Goal: Transaction & Acquisition: Purchase product/service

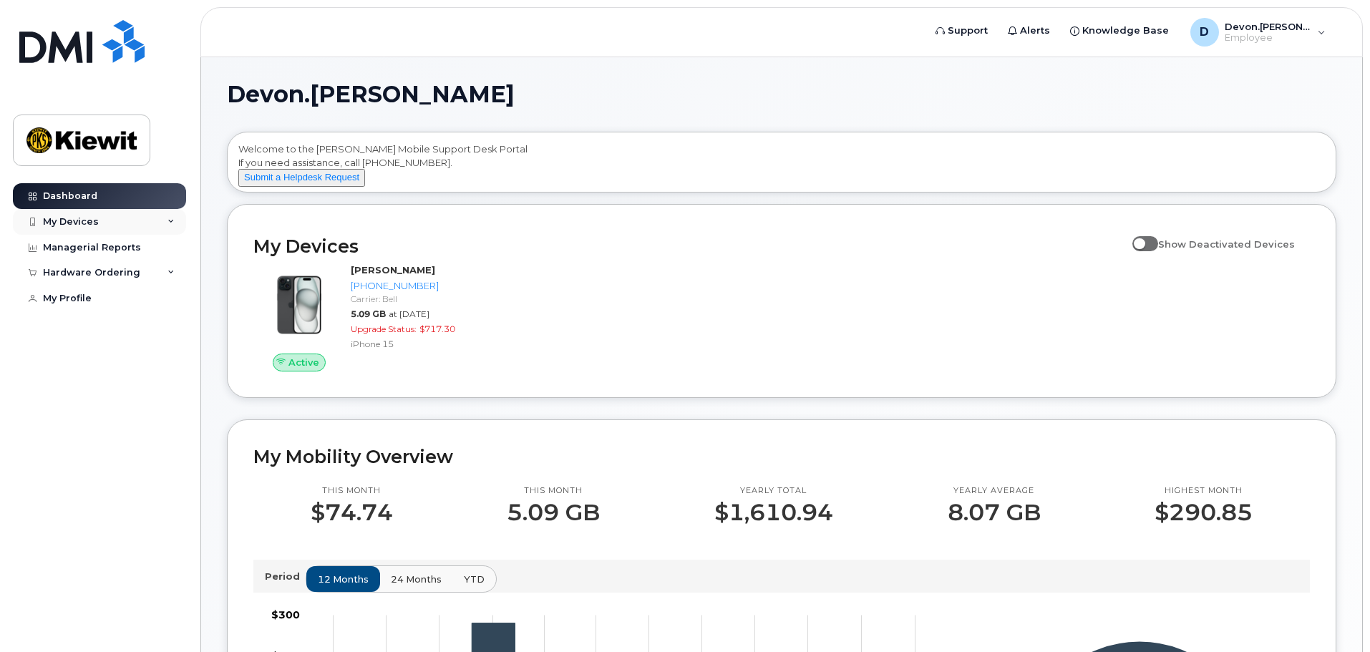
click at [96, 217] on div "My Devices" at bounding box center [71, 221] width 56 height 11
click at [123, 357] on div "Hardware Ordering" at bounding box center [91, 350] width 97 height 11
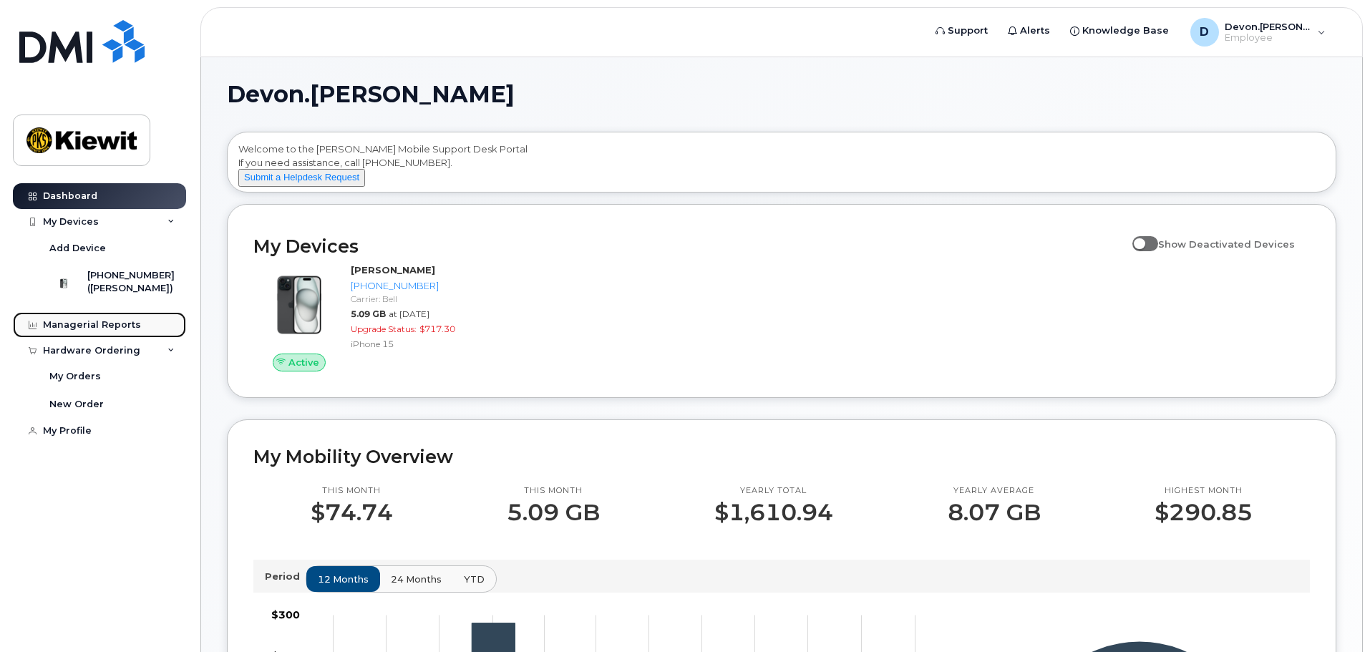
click at [106, 331] on div "Managerial Reports" at bounding box center [92, 324] width 98 height 11
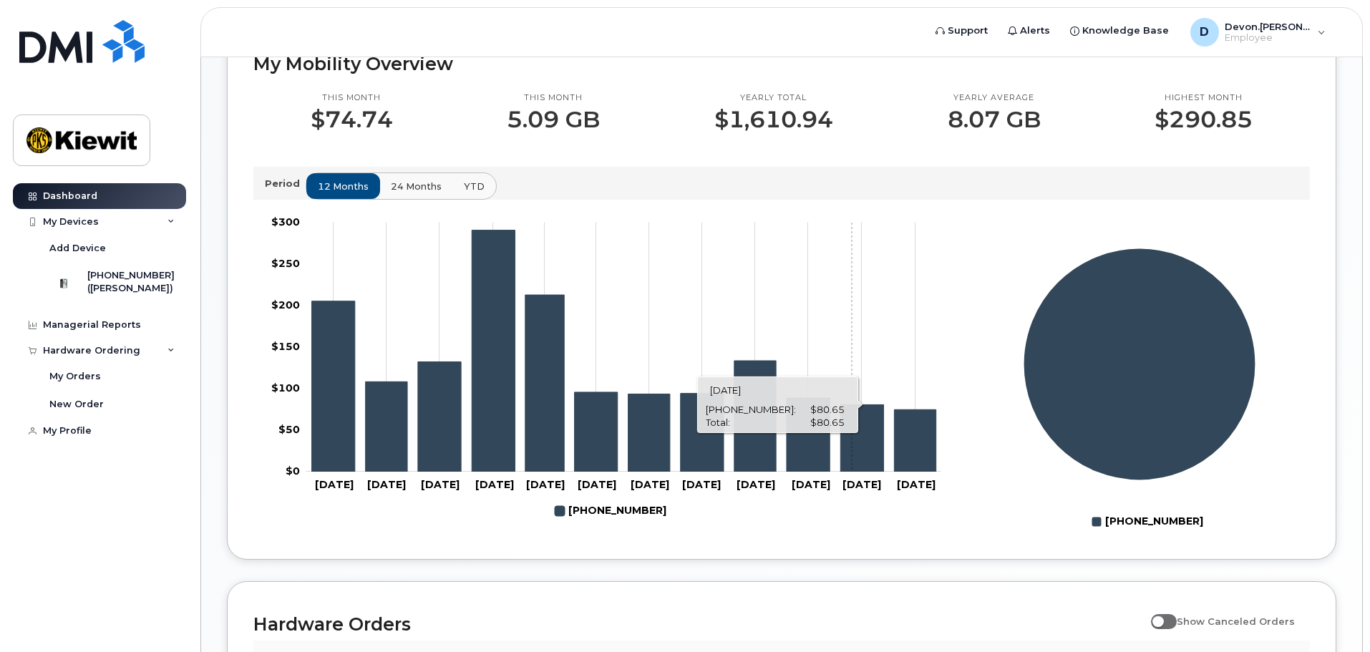
scroll to position [352, 0]
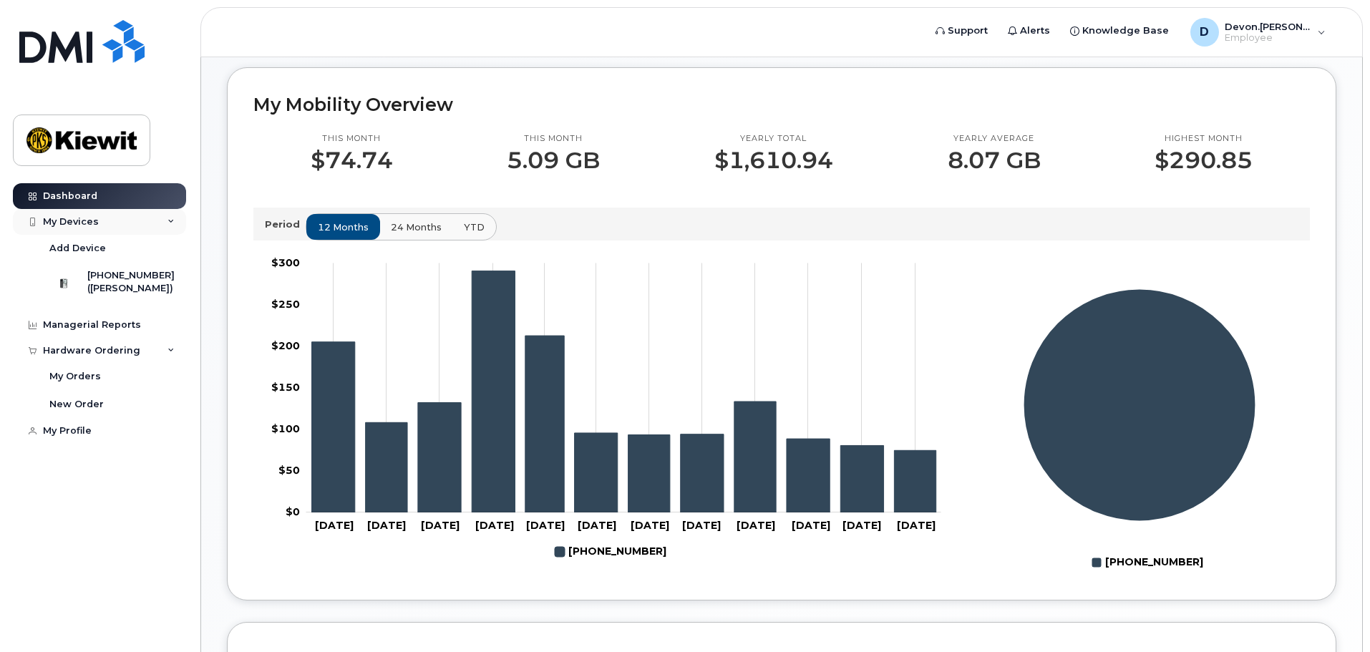
click at [96, 217] on div "My Devices" at bounding box center [71, 221] width 56 height 11
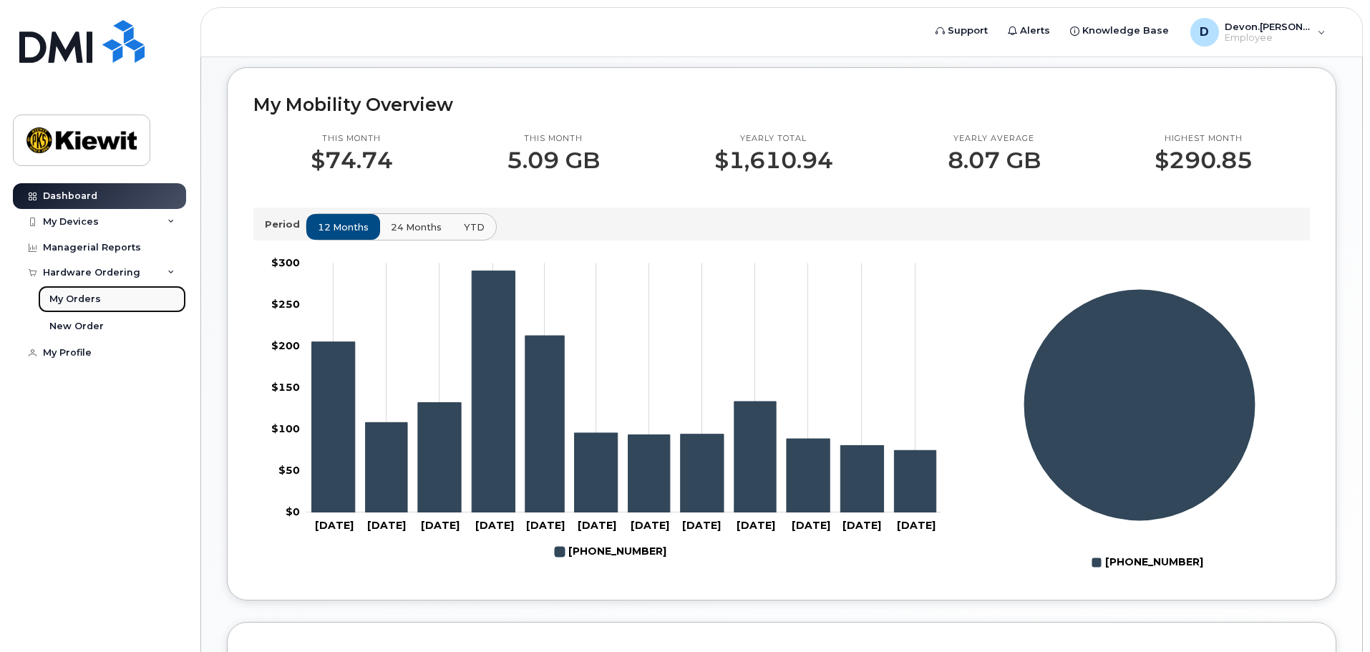
click at [87, 296] on div "My Orders" at bounding box center [75, 299] width 52 height 13
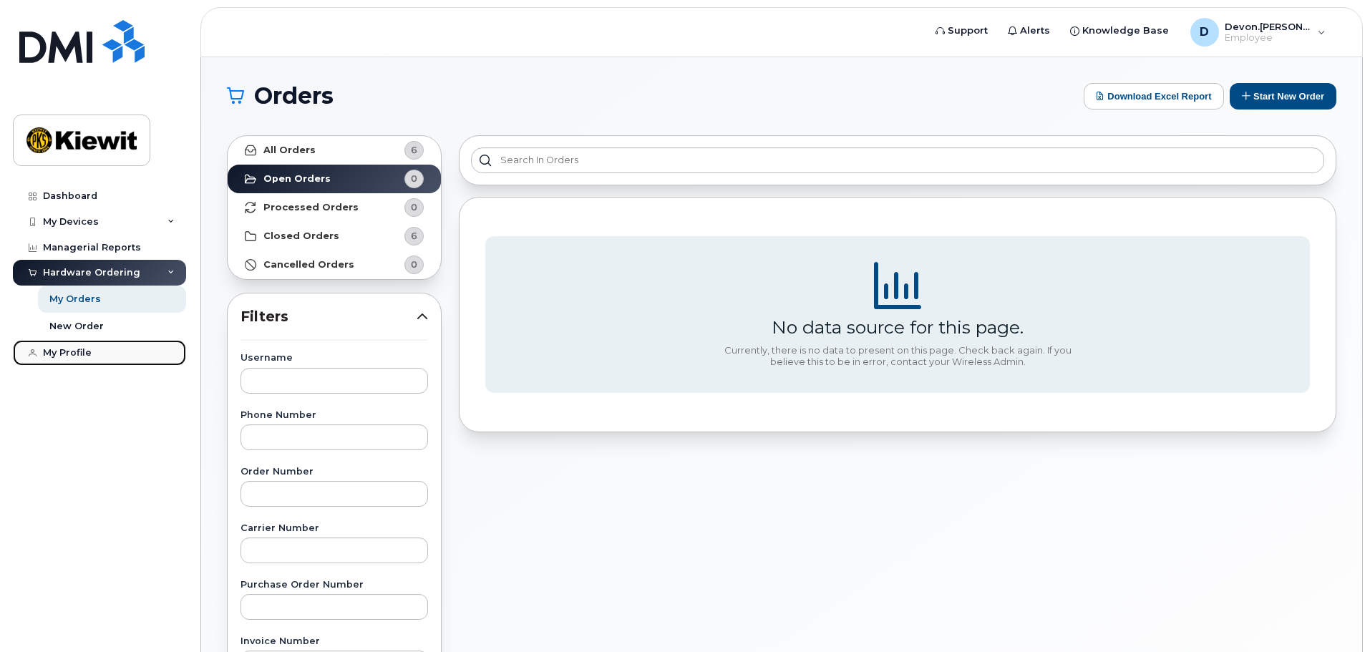
click at [97, 353] on link "My Profile" at bounding box center [99, 353] width 173 height 26
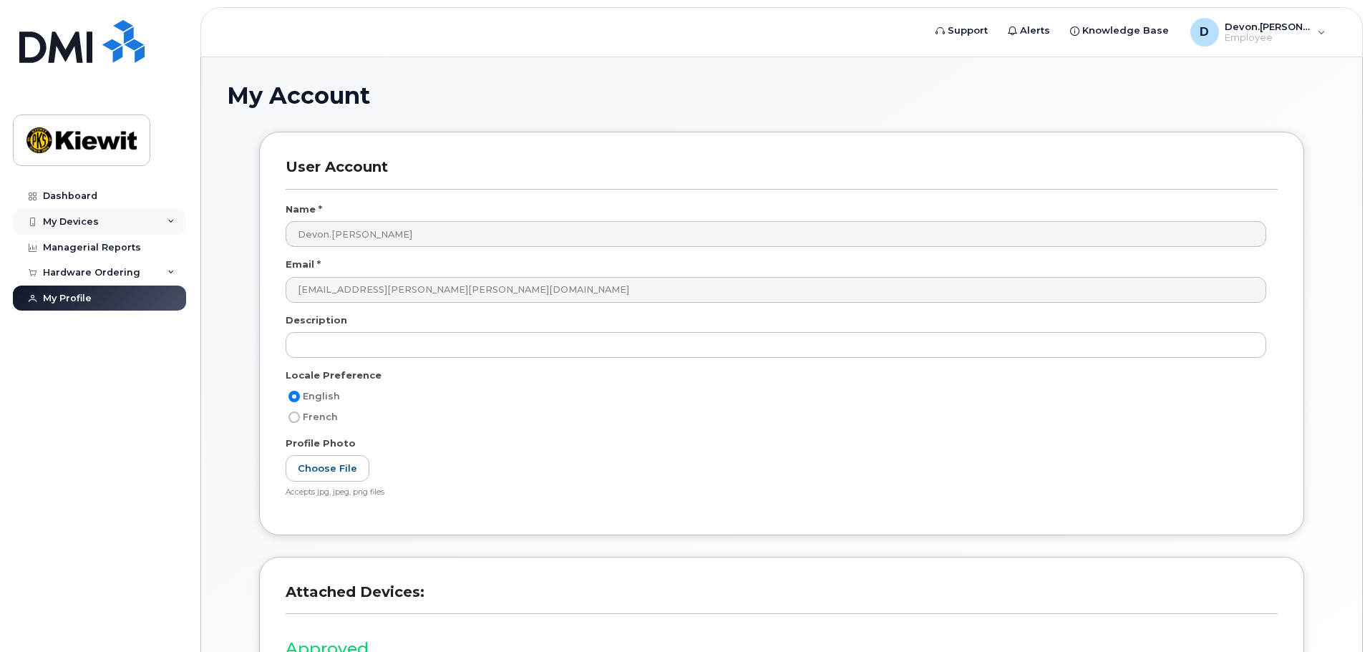
click at [90, 227] on div "My Devices" at bounding box center [71, 221] width 56 height 11
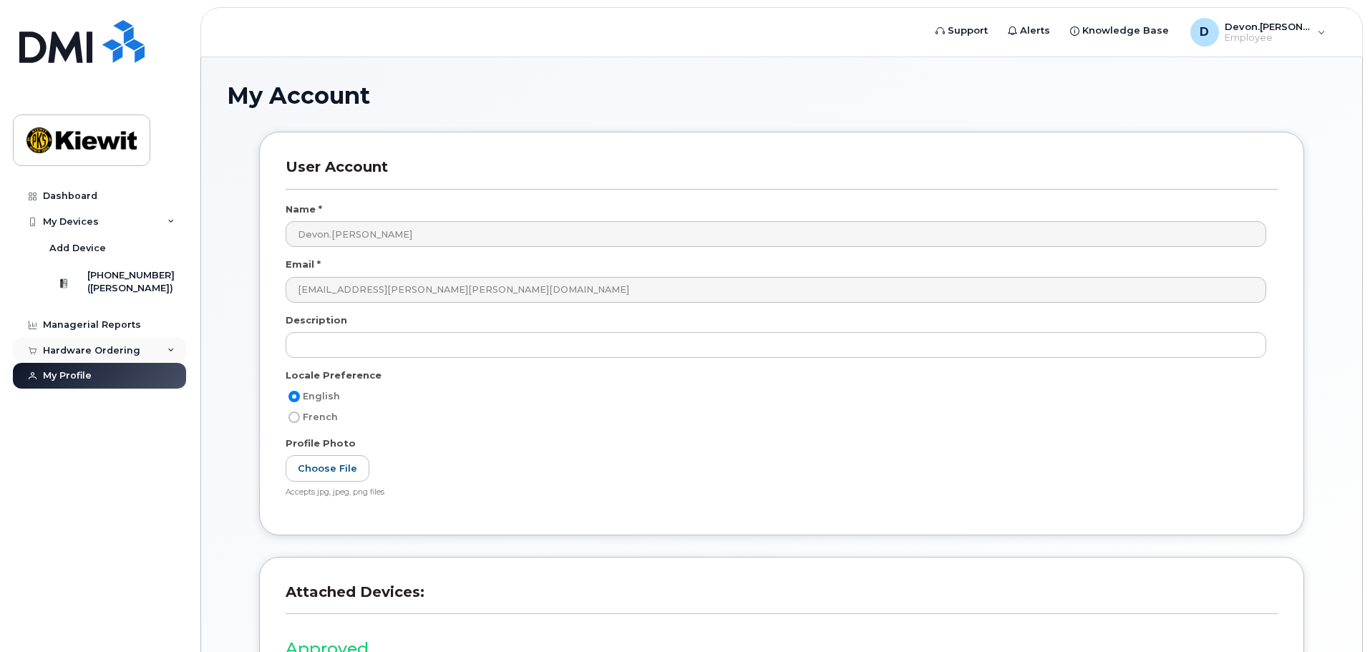
click at [132, 355] on div "Hardware Ordering" at bounding box center [91, 350] width 97 height 11
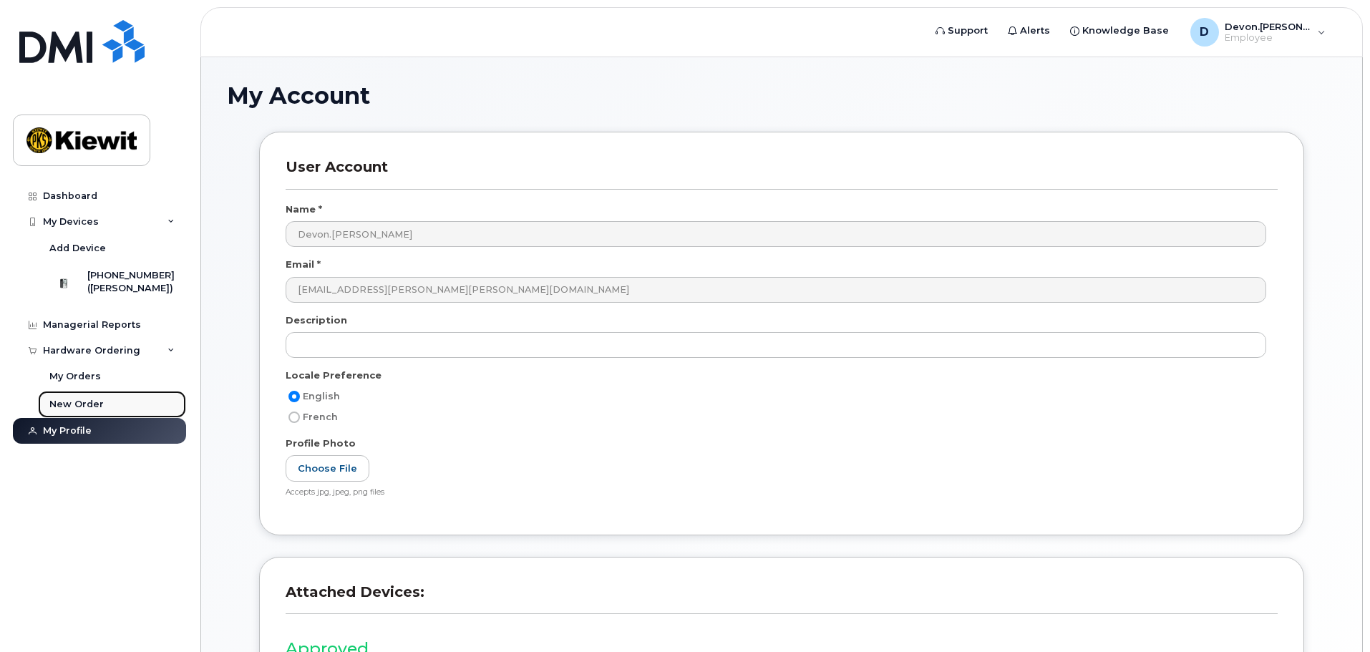
click at [77, 408] on div "New Order" at bounding box center [76, 404] width 54 height 13
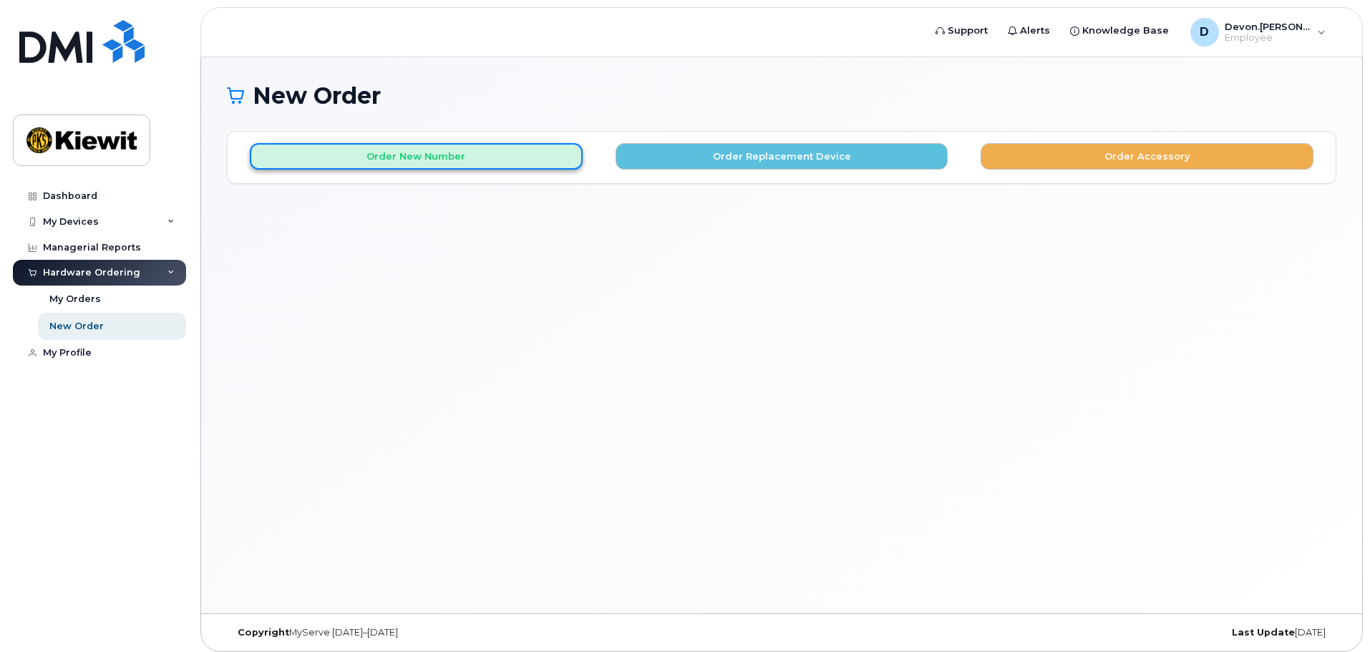
click at [427, 153] on button "Order New Number" at bounding box center [416, 156] width 333 height 26
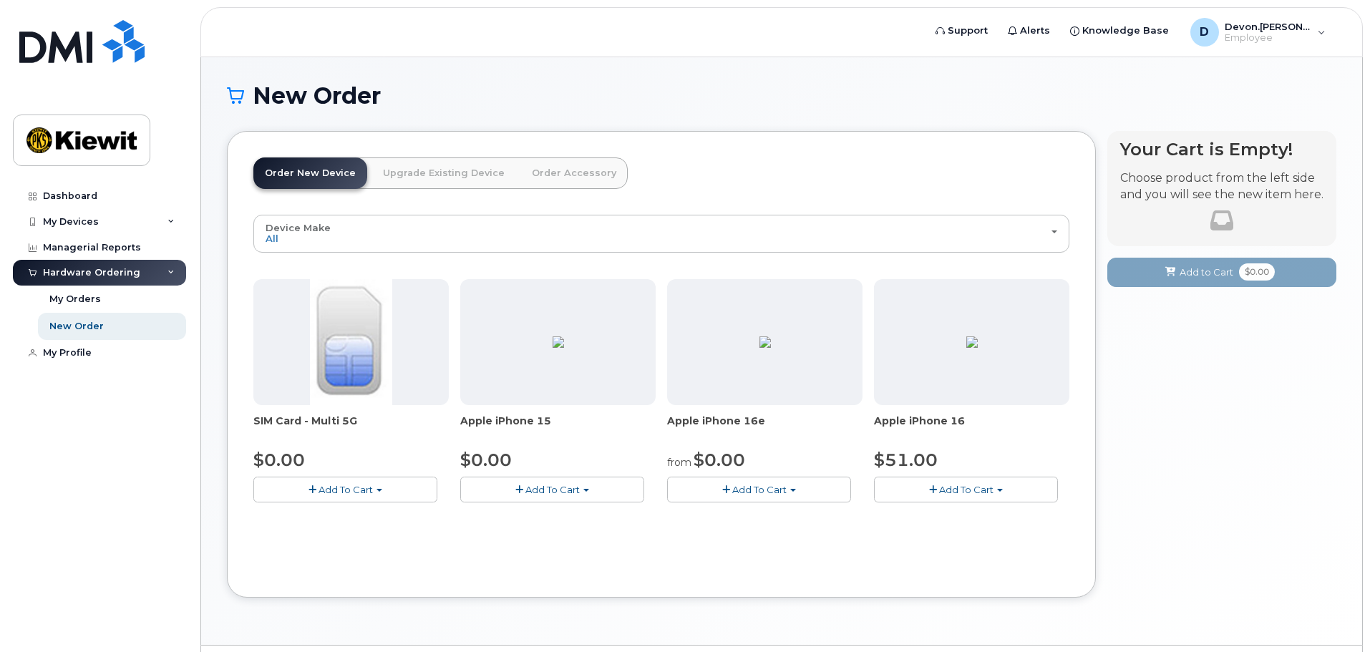
click at [441, 164] on link "Upgrade Existing Device" at bounding box center [444, 174] width 145 height 32
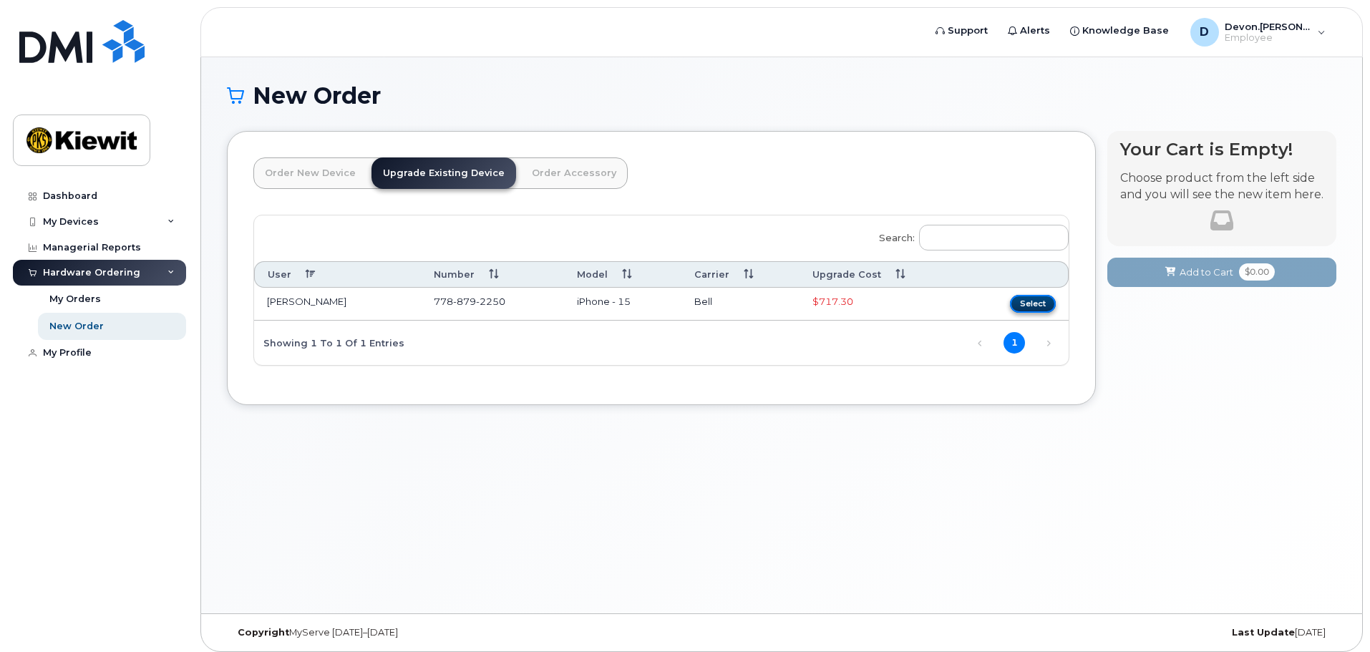
click at [1038, 304] on button "Select" at bounding box center [1033, 304] width 46 height 18
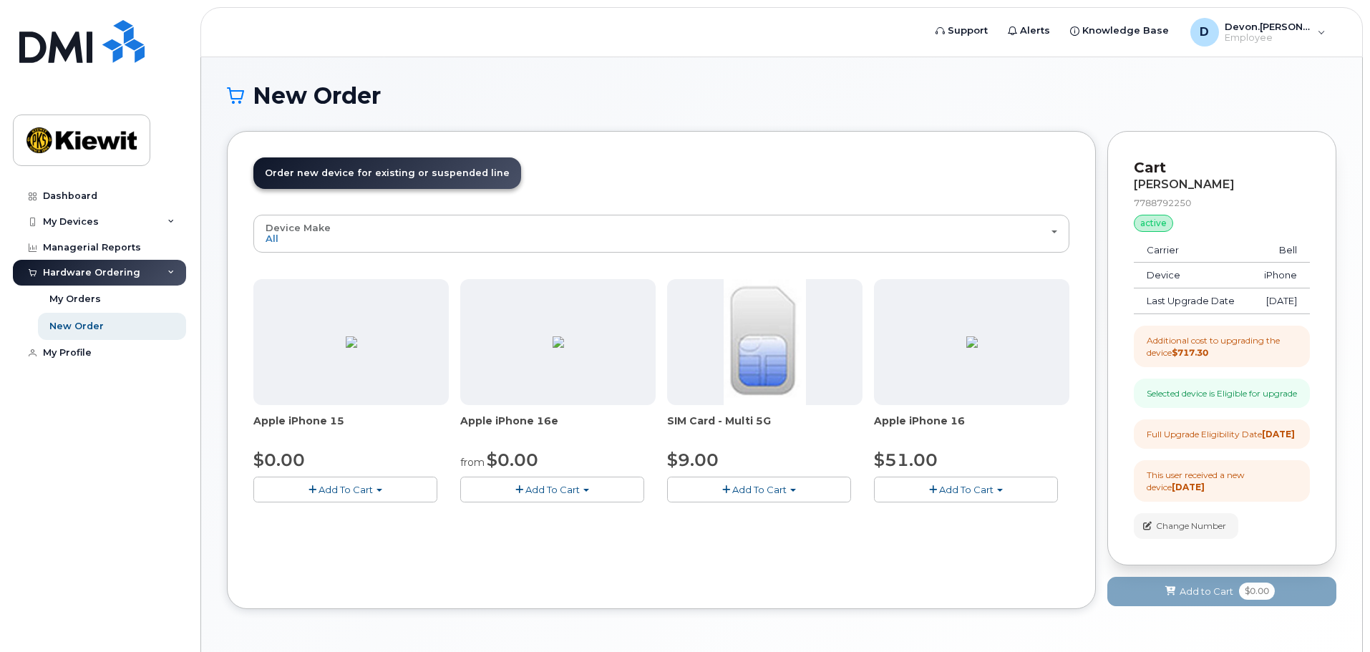
click at [977, 560] on div "Device Make All iPhone All iPhone Apple iPhone 15 $0.00 Add To Cart Model Black…" at bounding box center [661, 393] width 816 height 357
click at [989, 486] on span "Add To Cart" at bounding box center [966, 489] width 54 height 11
click at [993, 530] on link "$51.00 - 3-year upgrade (128GB model)" at bounding box center [987, 534] width 218 height 18
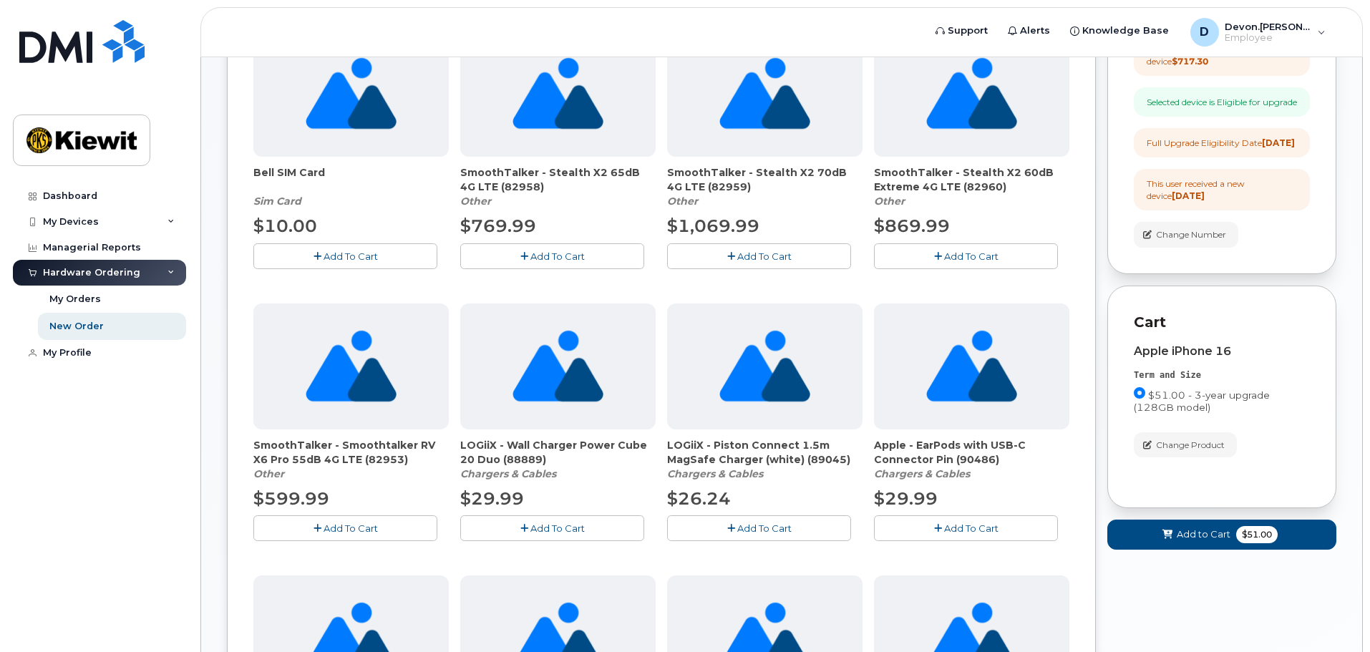
scroll to position [292, 0]
click at [966, 530] on span "Add To Cart" at bounding box center [971, 527] width 54 height 11
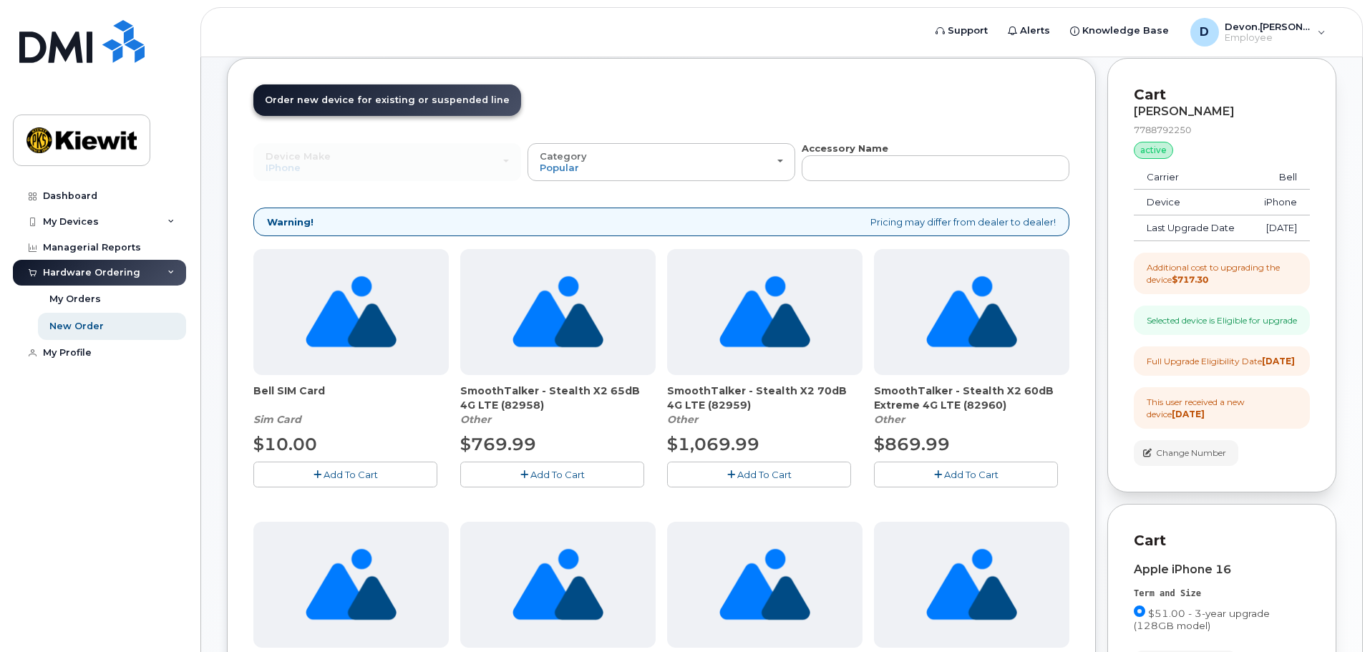
scroll to position [0, 0]
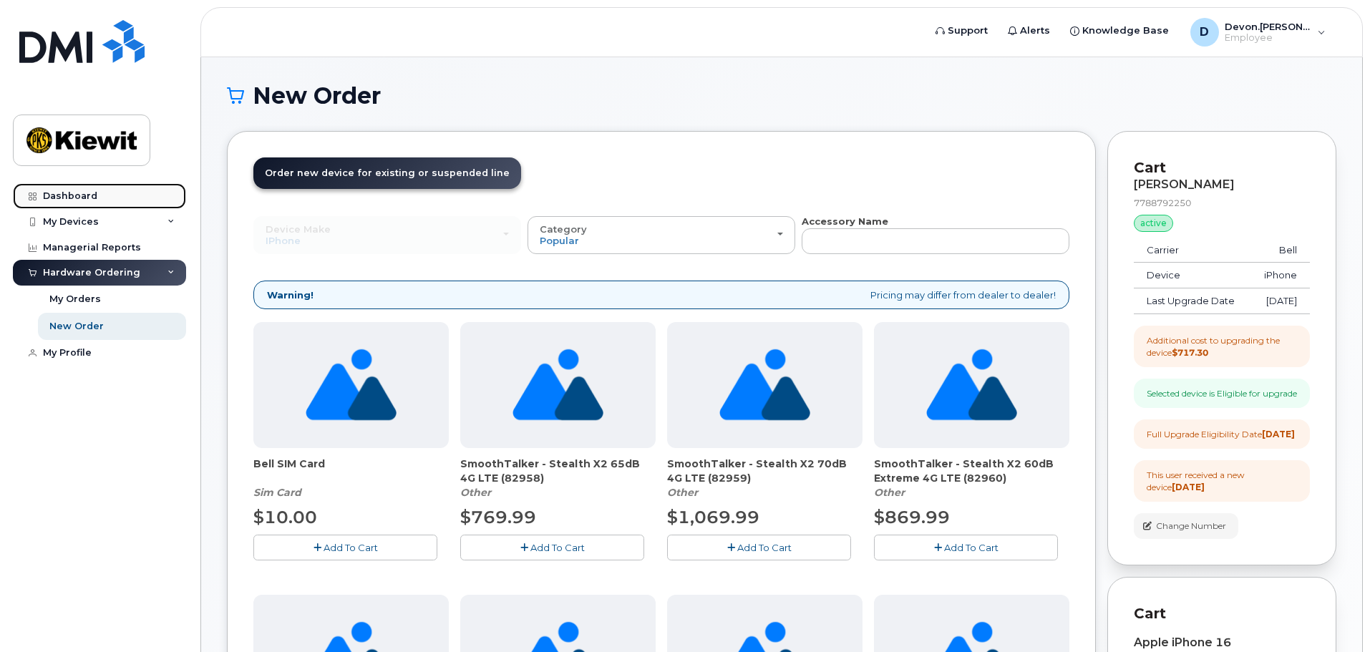
click at [91, 200] on div "Dashboard" at bounding box center [70, 195] width 54 height 11
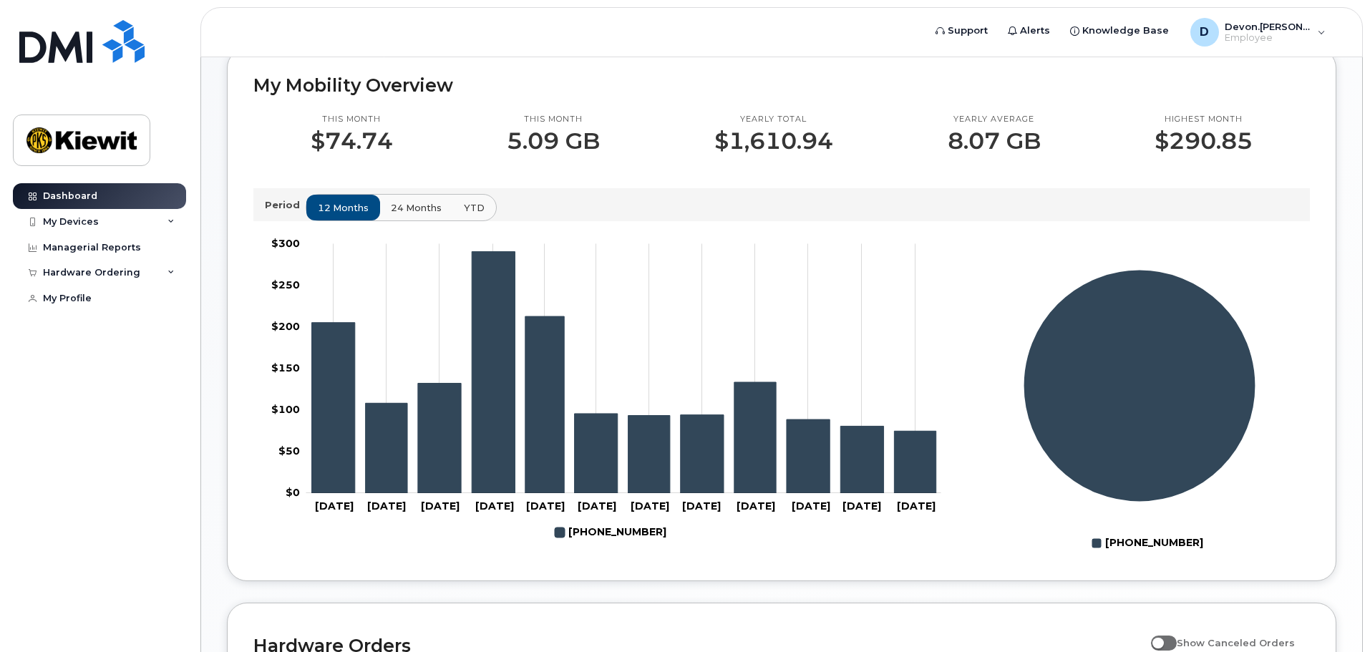
scroll to position [286, 0]
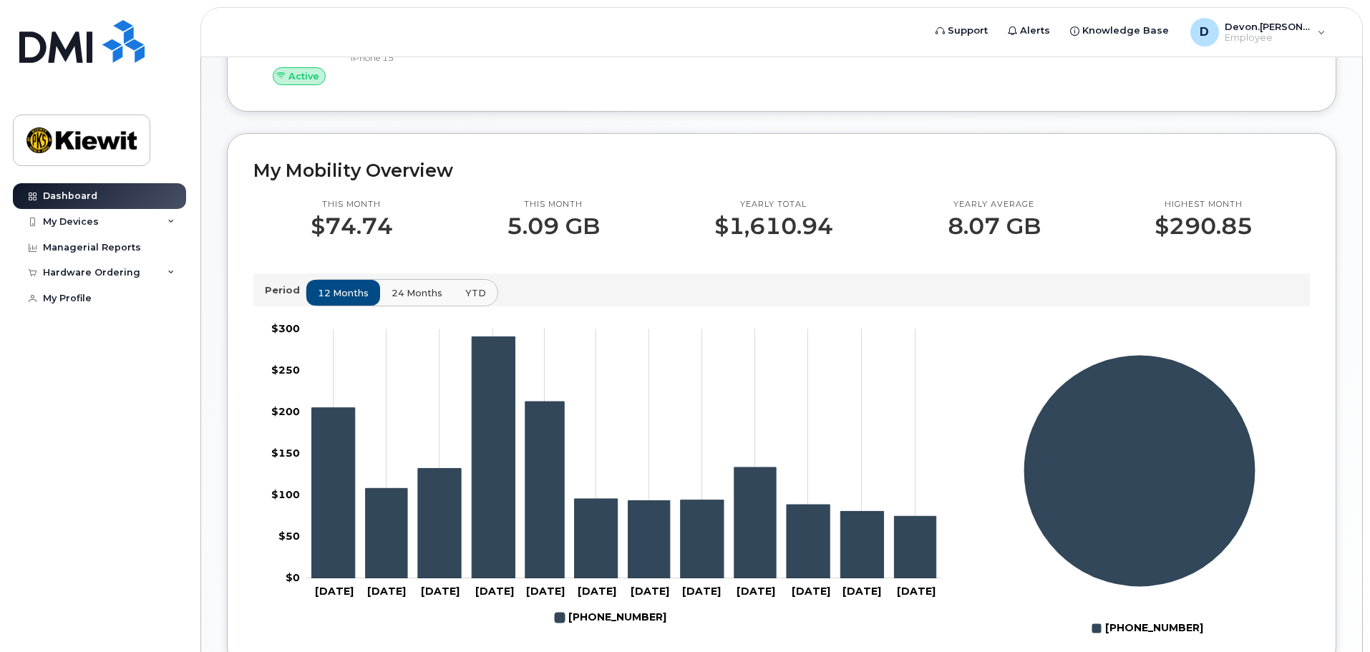
click at [420, 300] on span "24 months" at bounding box center [417, 293] width 51 height 14
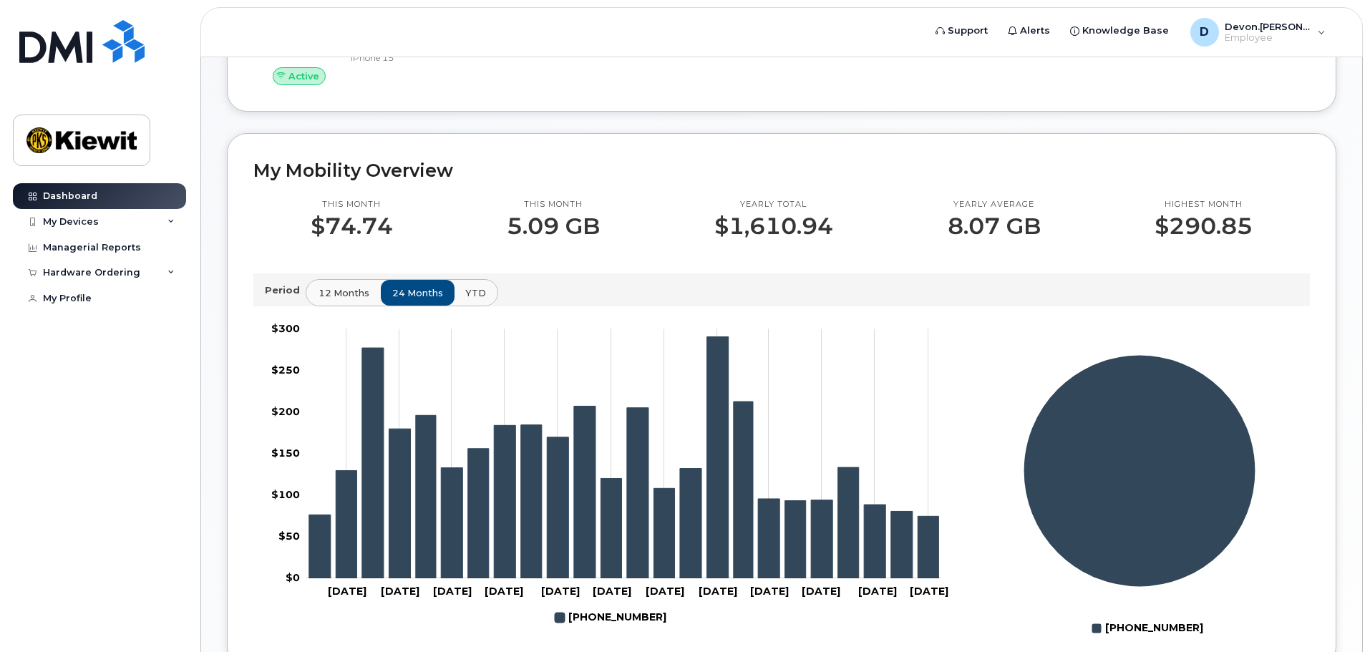
click at [334, 300] on span "12 months" at bounding box center [344, 293] width 51 height 14
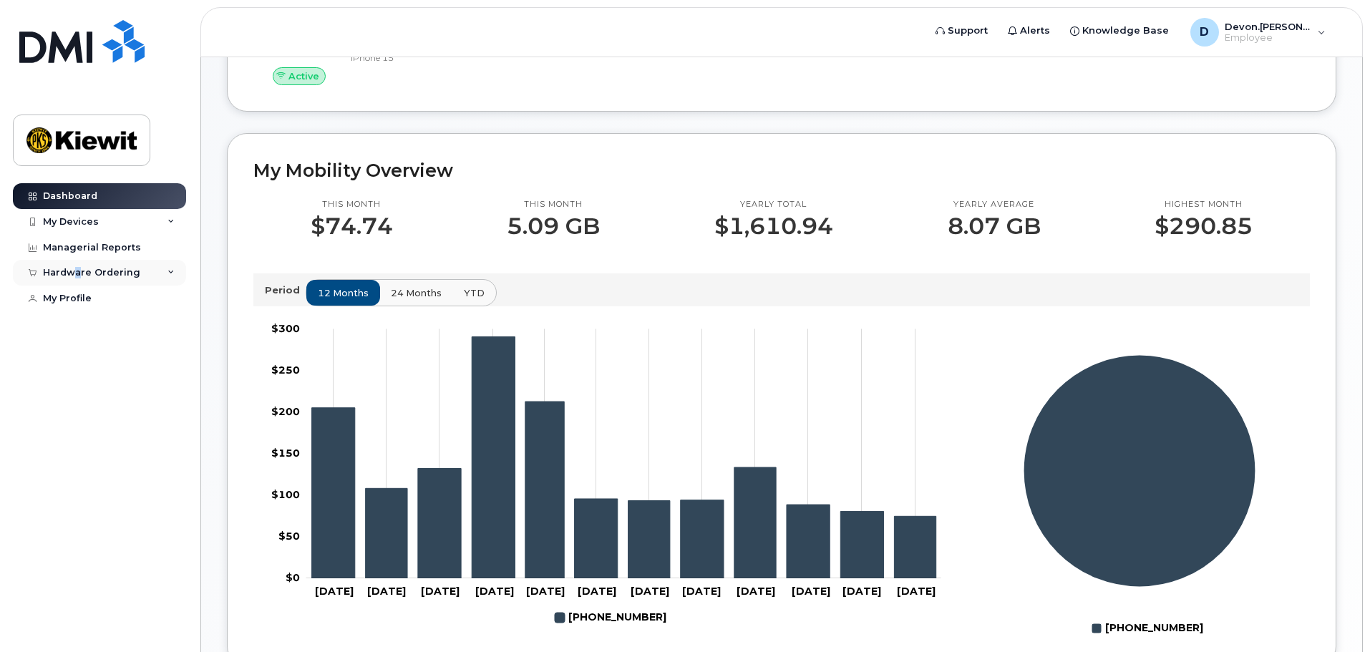
click at [77, 279] on div "Hardware Ordering" at bounding box center [99, 273] width 173 height 26
click at [95, 299] on div "My Orders" at bounding box center [75, 299] width 52 height 13
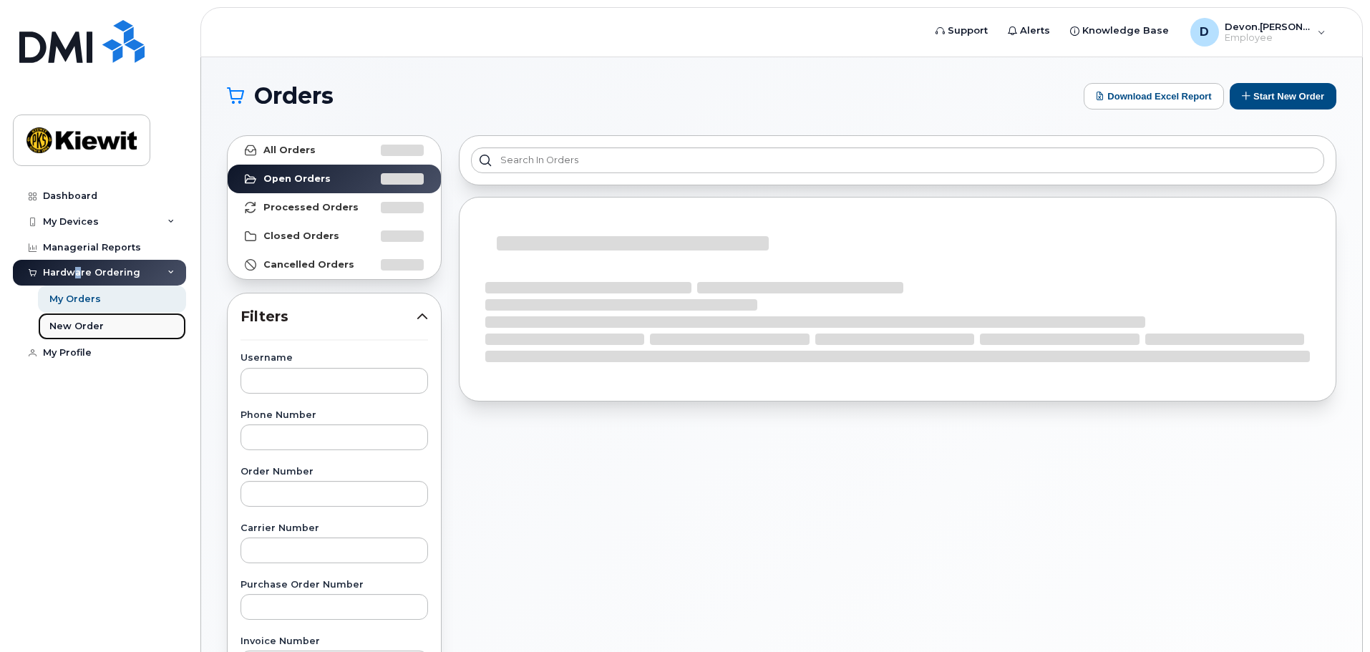
click at [88, 321] on div "New Order" at bounding box center [76, 326] width 54 height 13
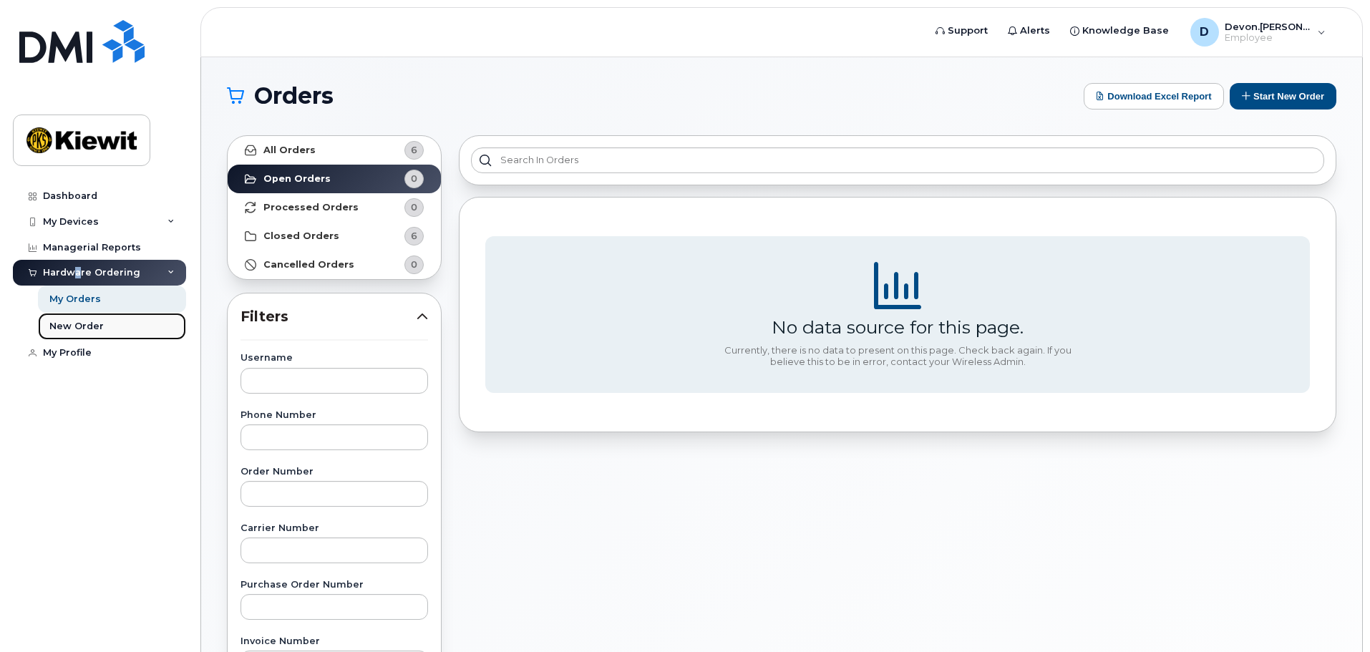
click at [89, 326] on div "New Order" at bounding box center [76, 326] width 54 height 13
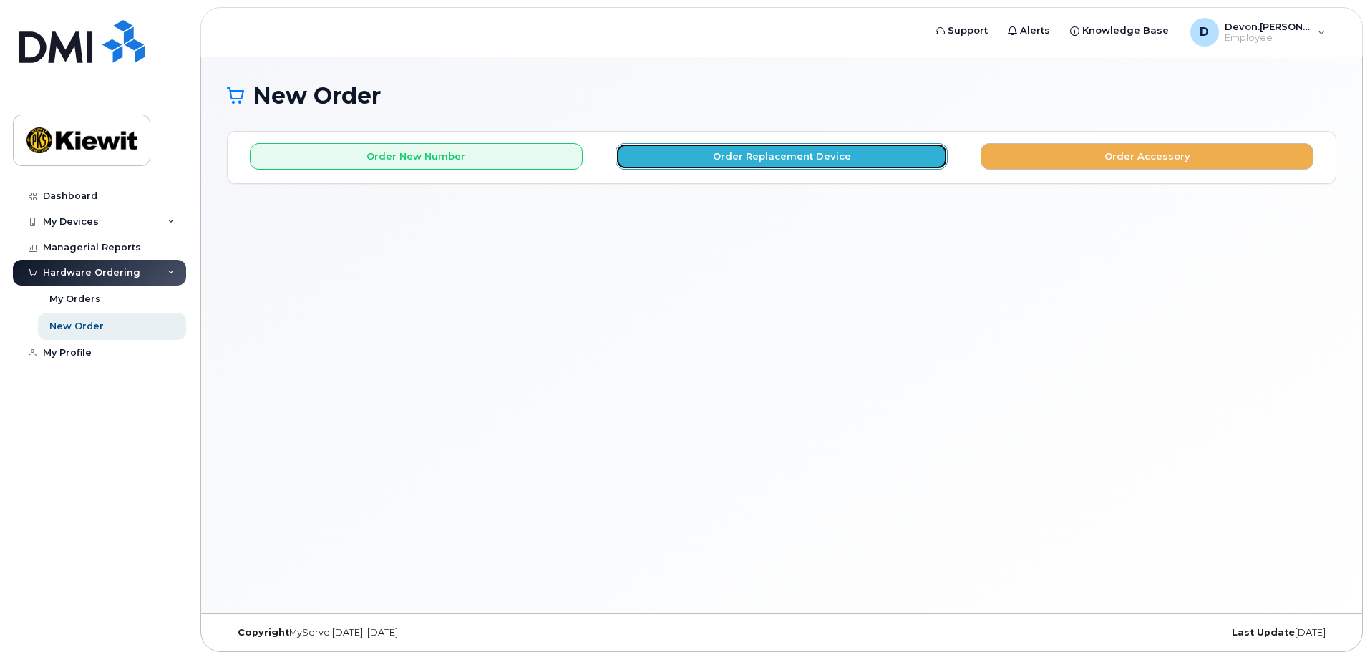
click at [823, 155] on button "Order Replacement Device" at bounding box center [782, 156] width 333 height 26
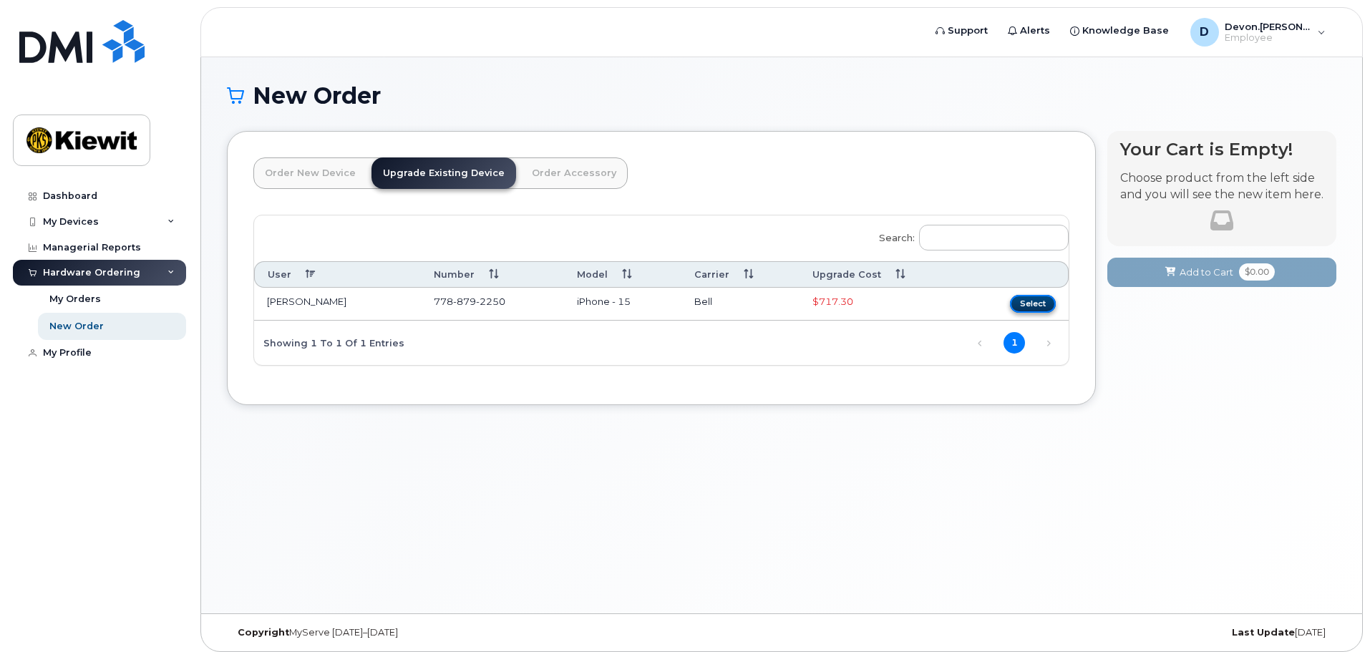
click at [1046, 306] on button "Select" at bounding box center [1033, 304] width 46 height 18
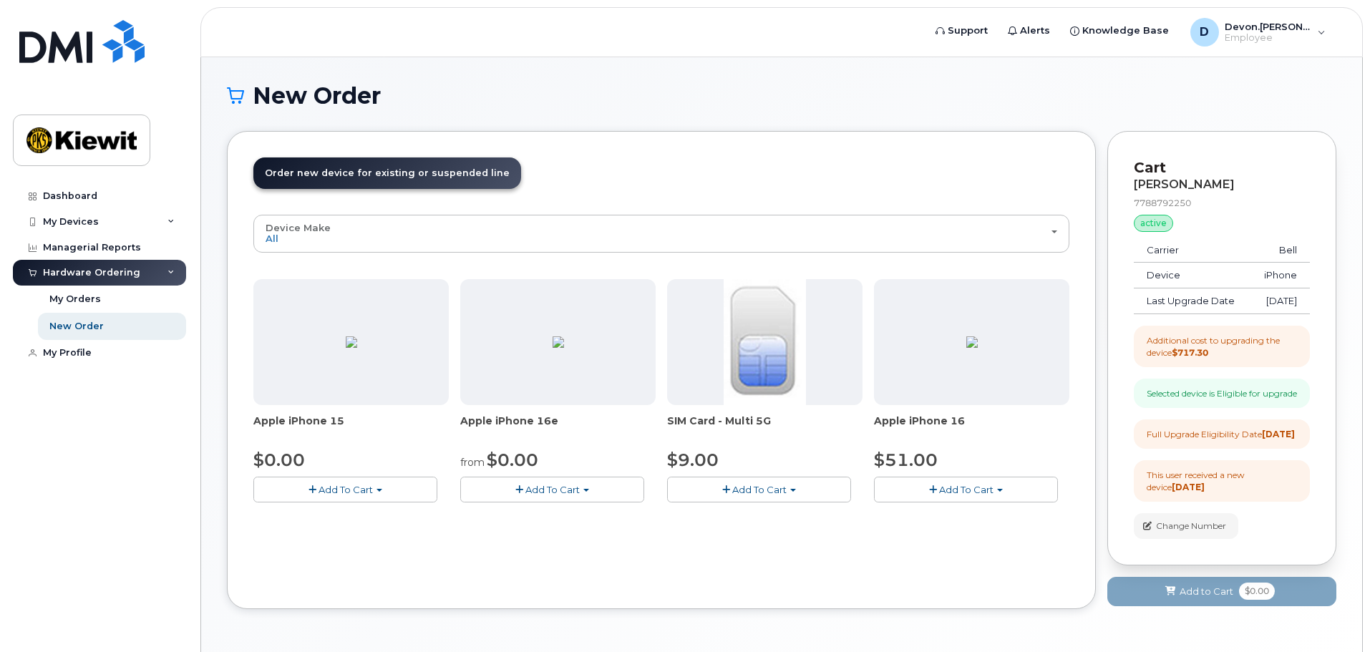
click at [960, 485] on span "Add To Cart" at bounding box center [966, 489] width 54 height 11
click at [973, 533] on link "$51.00 - 3-year upgrade (128GB model)" at bounding box center [987, 534] width 218 height 18
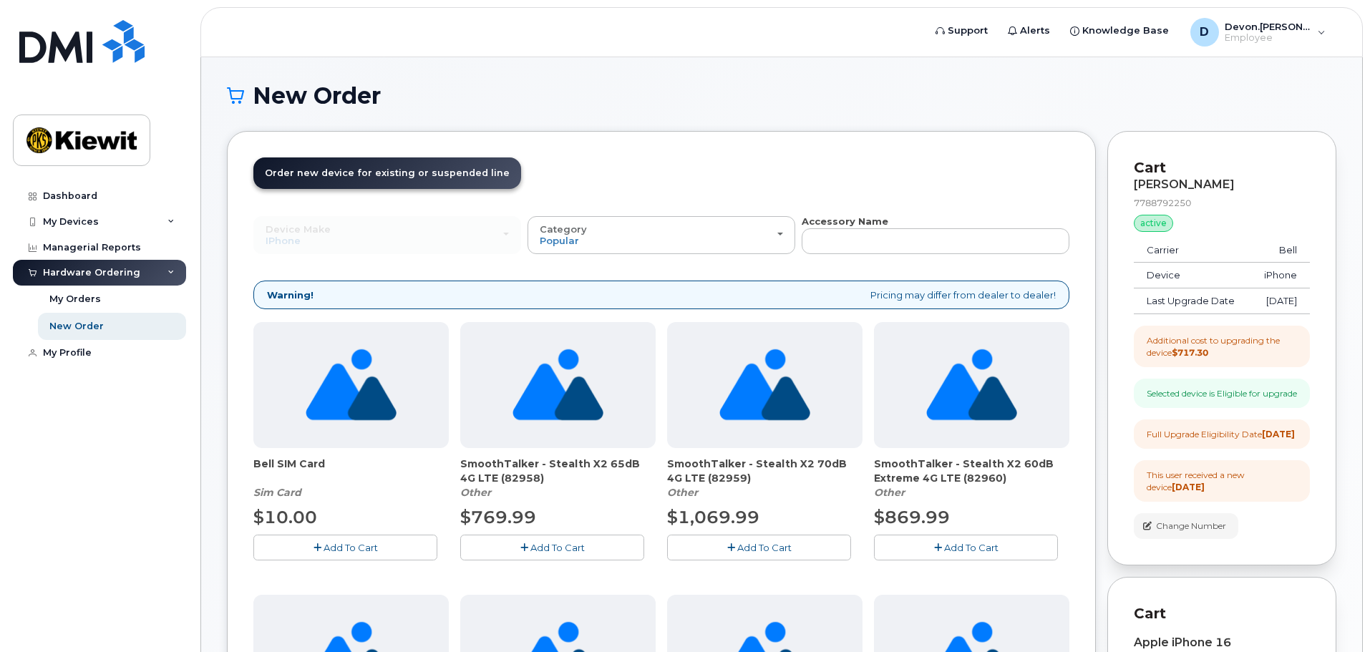
drag, startPoint x: 1154, startPoint y: 460, endPoint x: 1290, endPoint y: 468, distance: 136.3
click at [1290, 440] on div "Full Upgrade Eligibility Date 2026-04-02" at bounding box center [1221, 434] width 148 height 12
click at [1245, 440] on div "Full Upgrade Eligibility Date 2026-04-02" at bounding box center [1221, 434] width 148 height 12
click at [725, 241] on div "Category Popular" at bounding box center [661, 235] width 243 height 22
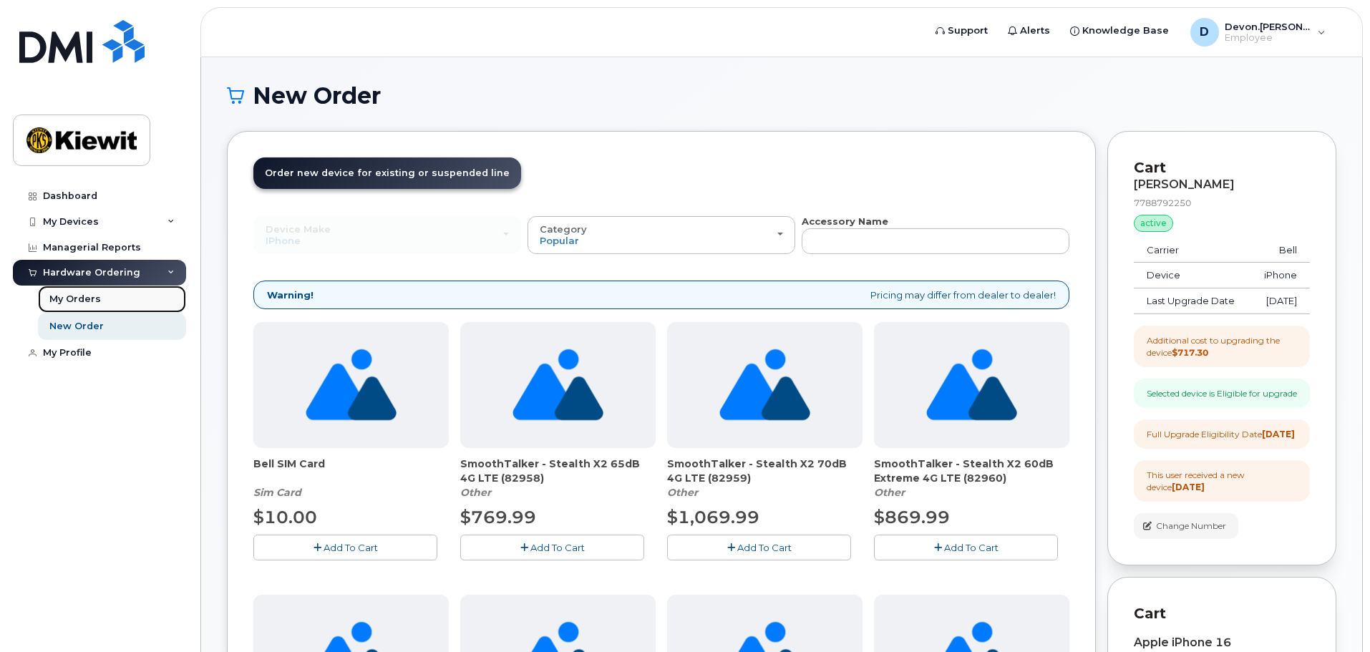
click at [78, 303] on div "My Orders" at bounding box center [75, 299] width 52 height 13
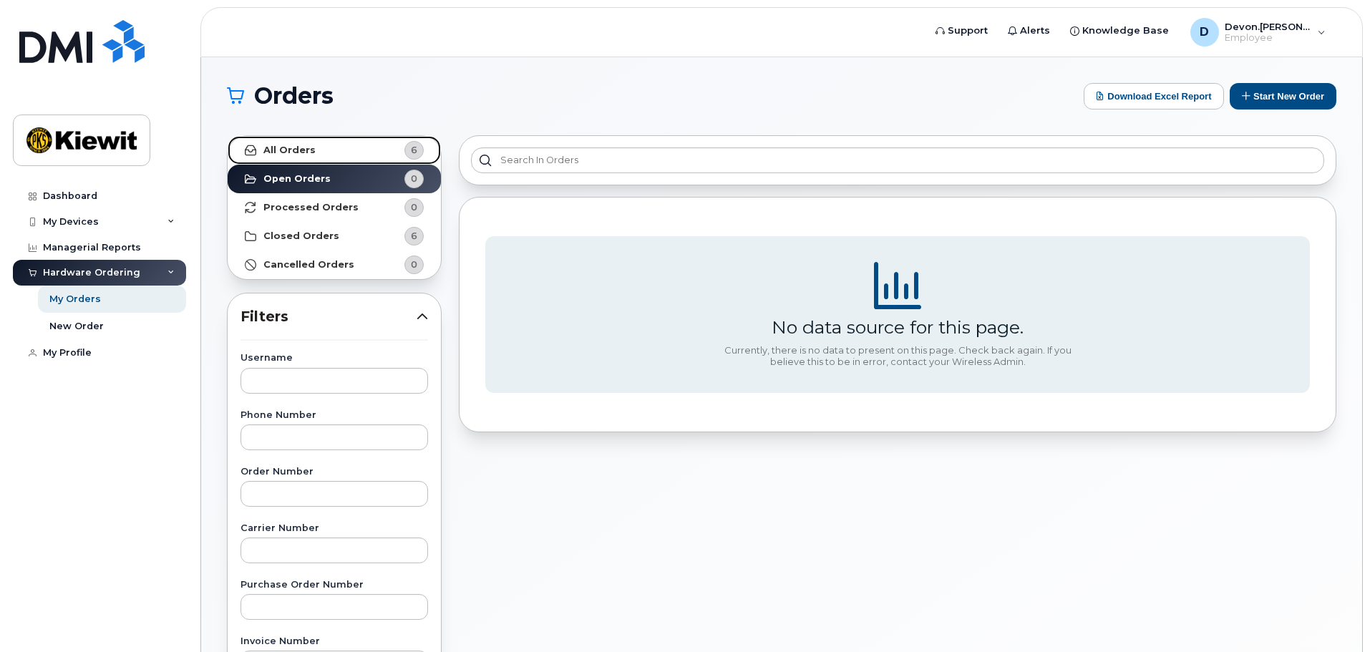
click at [305, 153] on strong "All Orders" at bounding box center [289, 150] width 52 height 11
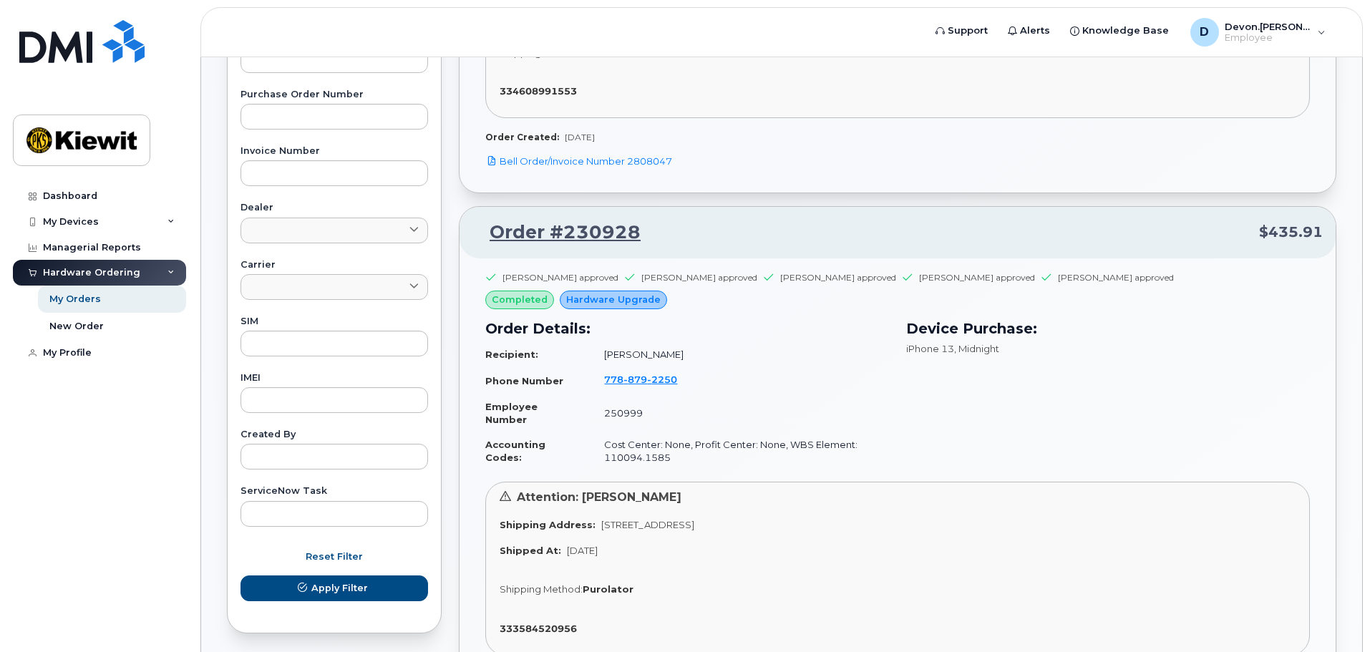
scroll to position [501, 0]
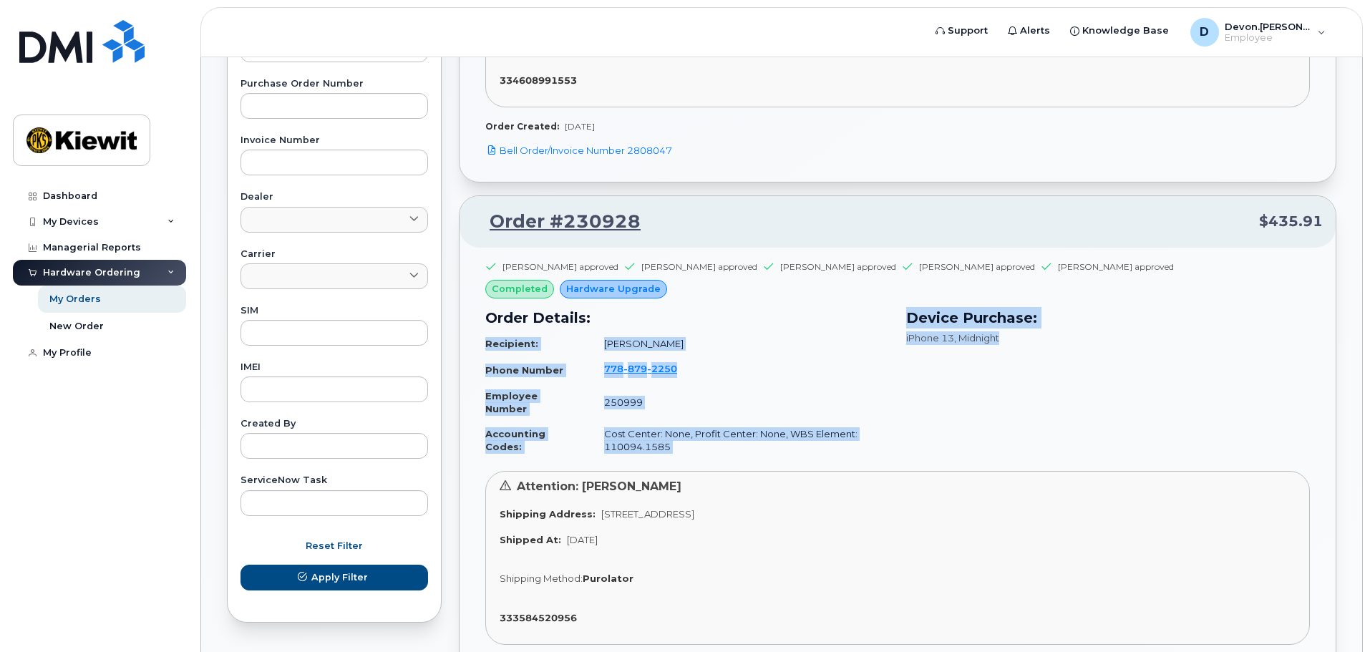
drag, startPoint x: 1009, startPoint y: 337, endPoint x: 879, endPoint y: 324, distance: 130.2
click at [880, 328] on div "Order Details: Recipient: Devon Stephenson Phone Number 778 879 2250 Employee N…" at bounding box center [898, 384] width 842 height 170
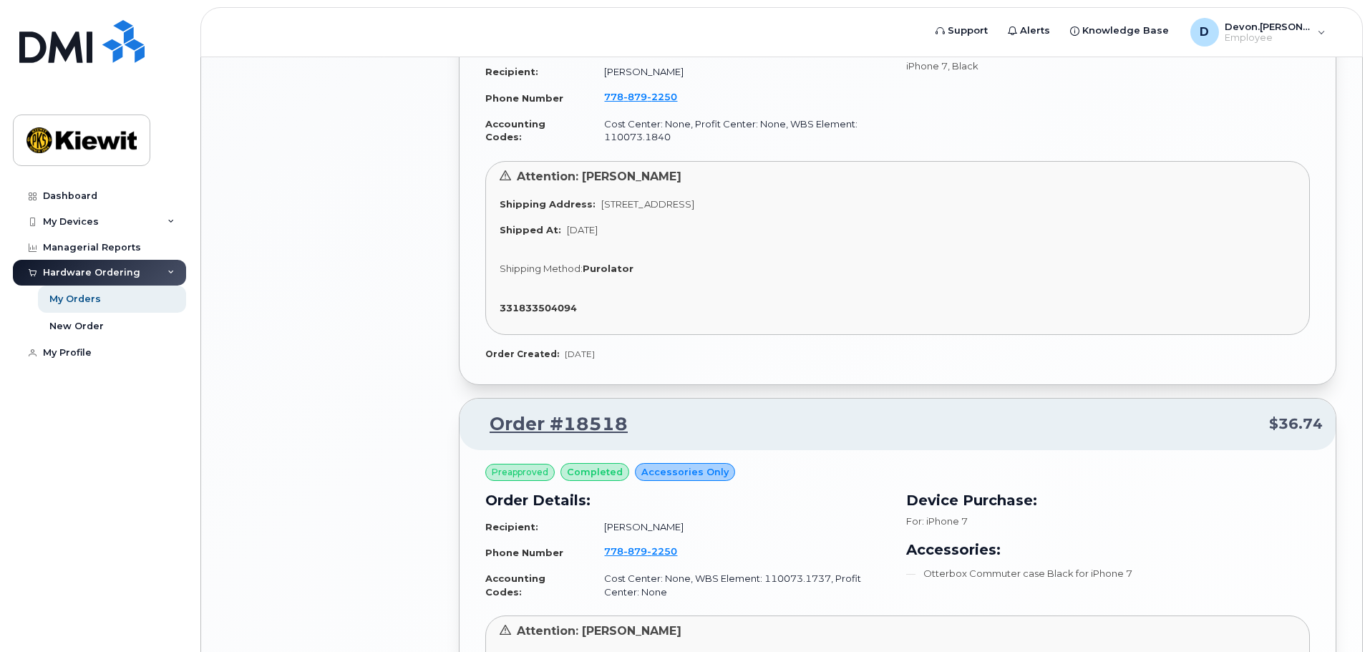
scroll to position [1826, 0]
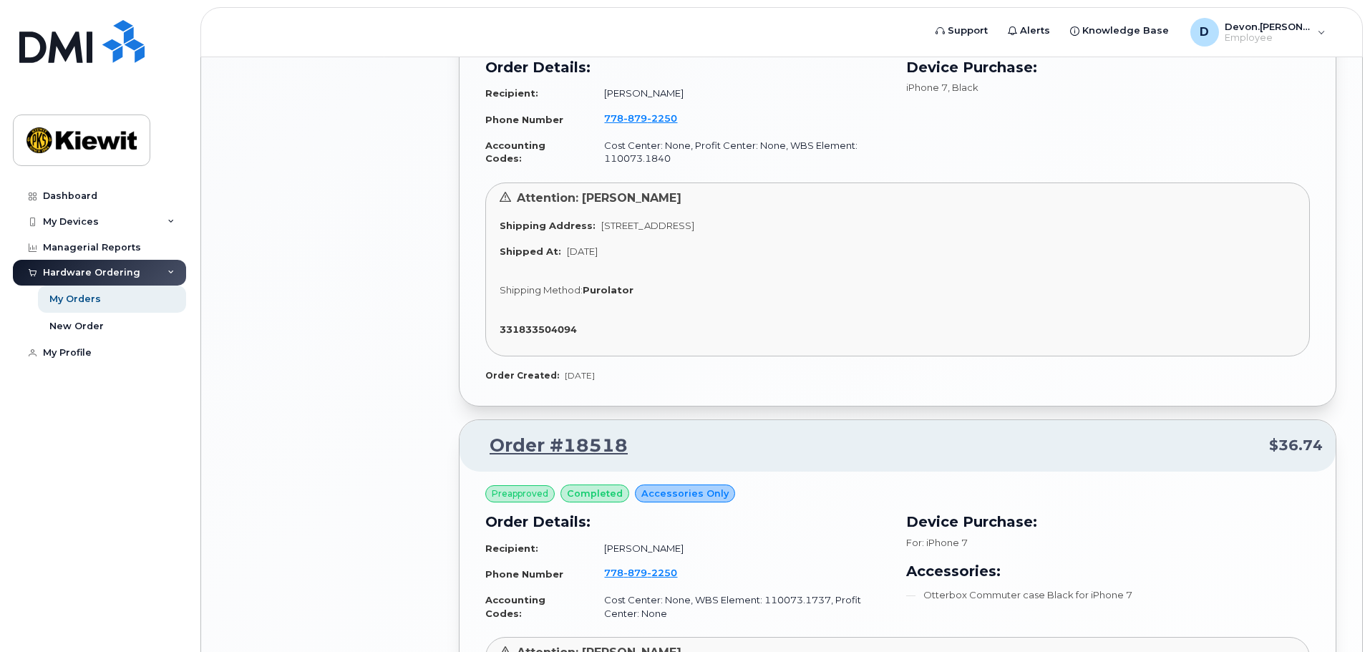
click at [935, 277] on div "Attention: Devon Stephenson Shipping Address: 70 York Street, Suite 1001 Toront…" at bounding box center [897, 270] width 825 height 174
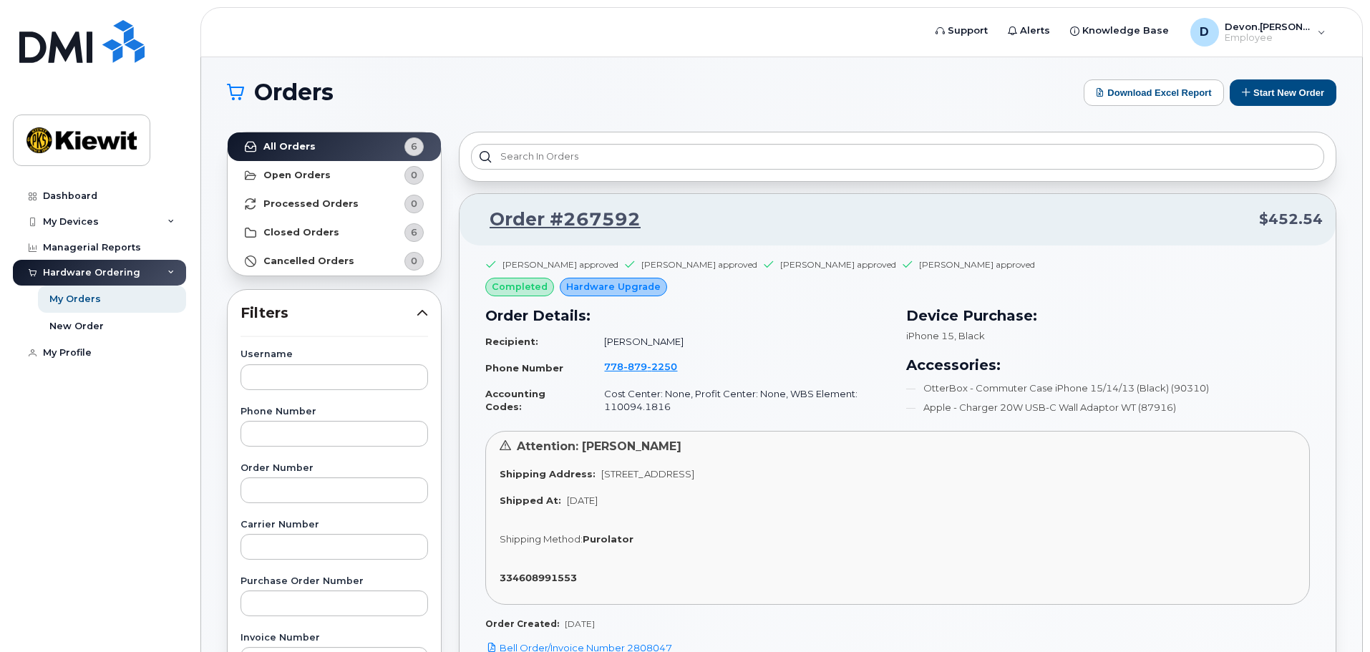
scroll to position [0, 0]
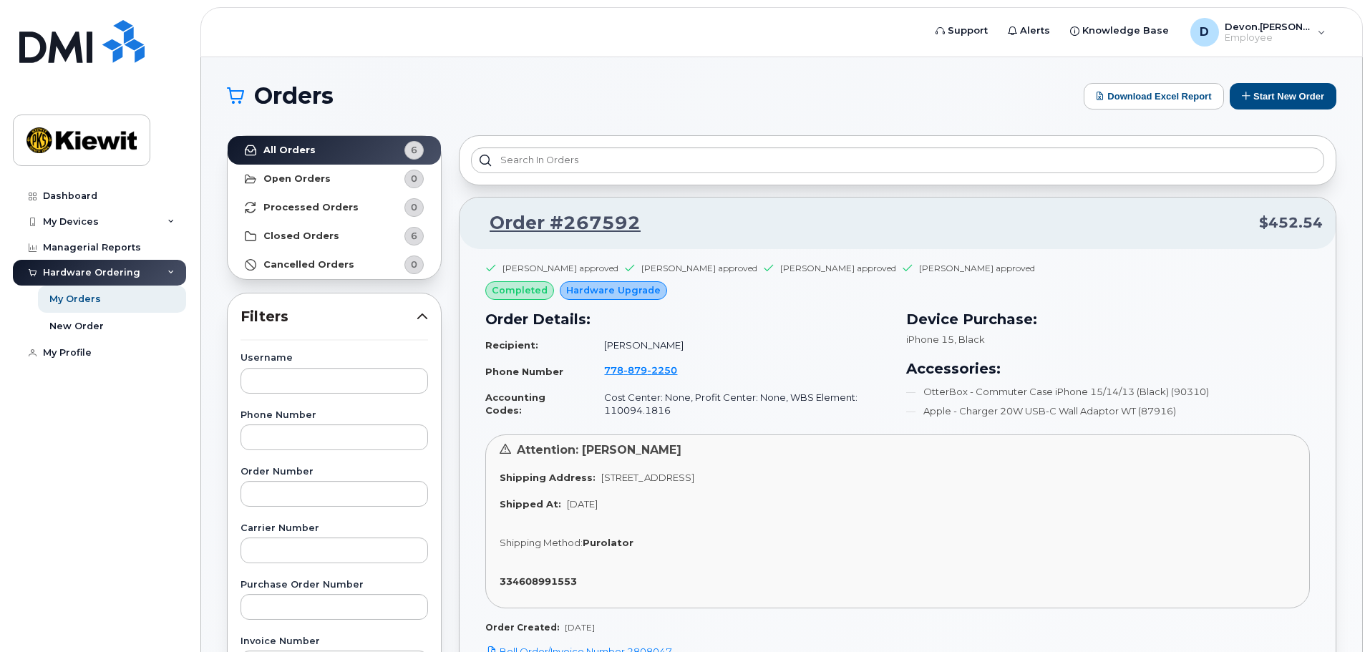
click at [806, 88] on h1 "Orders" at bounding box center [652, 95] width 850 height 23
click at [92, 223] on div "My Devices" at bounding box center [71, 221] width 56 height 11
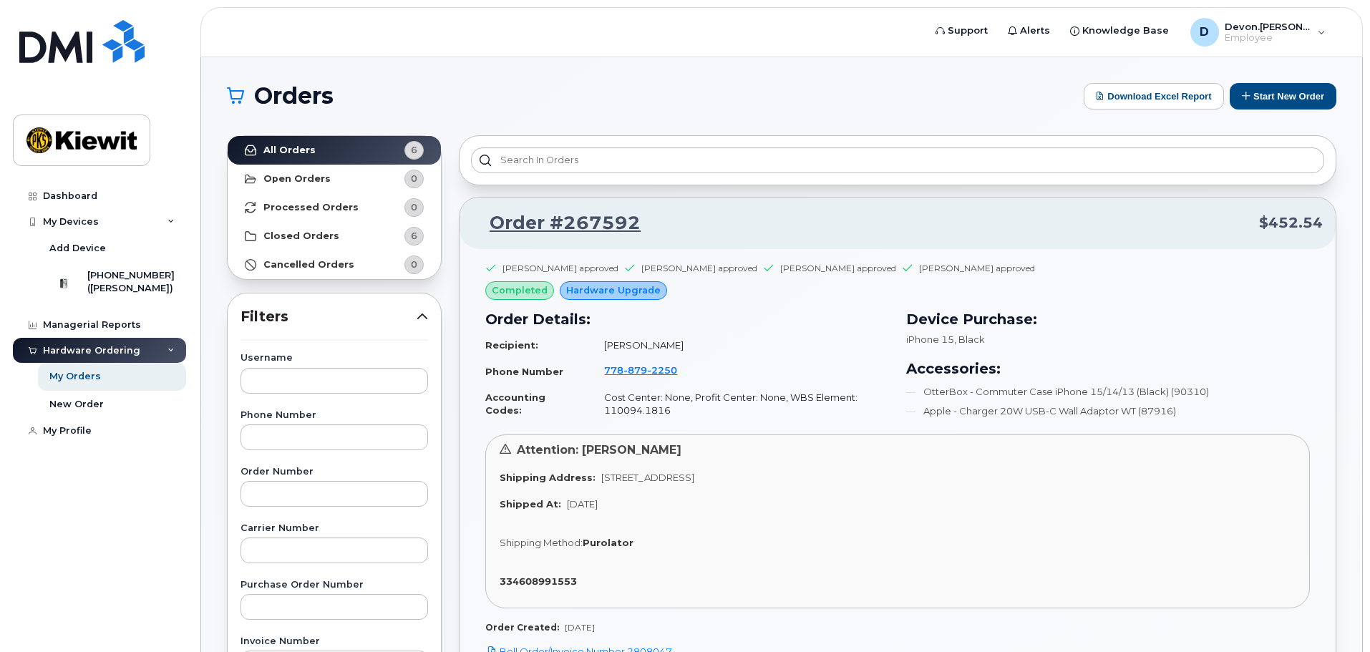
click at [115, 491] on div "Dashboard My Devices Add Device 778-879-2250 (Devon Stephenson) Managerial Repo…" at bounding box center [101, 406] width 177 height 447
click at [696, 93] on h1 "Orders" at bounding box center [652, 95] width 850 height 23
click at [698, 93] on h1 "Orders" at bounding box center [652, 95] width 850 height 23
click at [689, 41] on header "Support Alerts Knowledge Base D Devon.Stephenson Employee English Français Sign…" at bounding box center [781, 32] width 1163 height 50
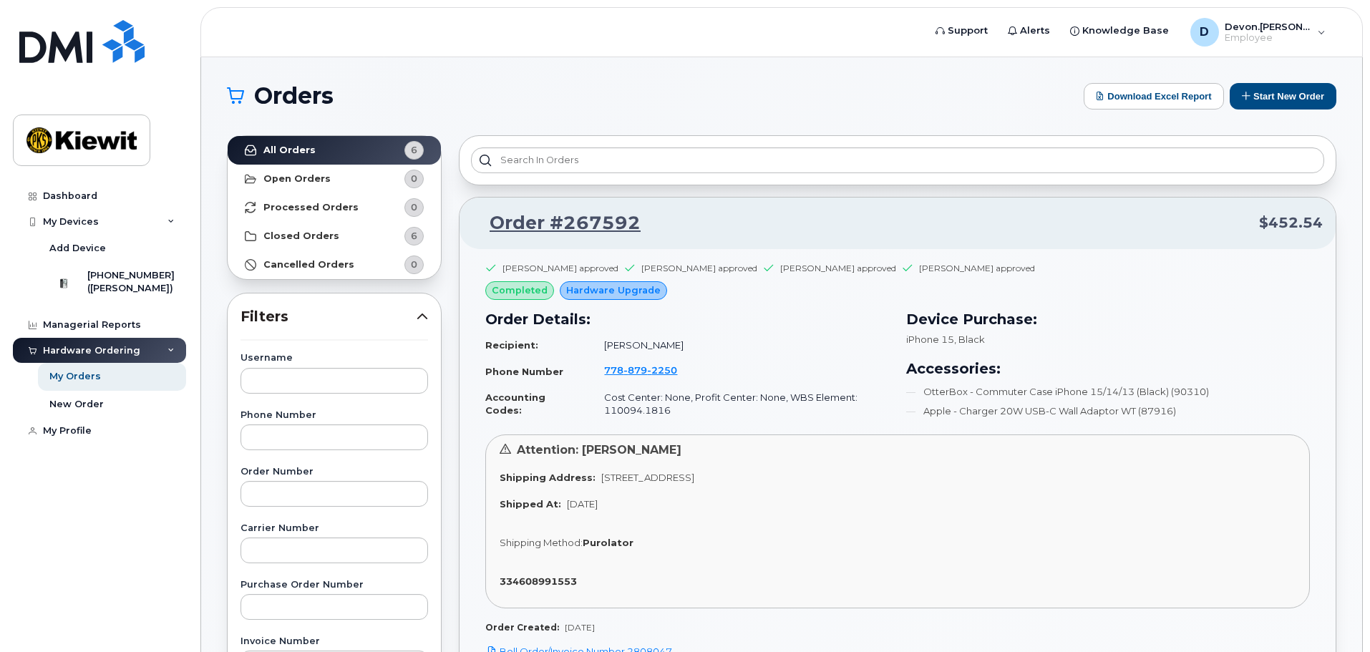
click at [680, 87] on h1 "Orders" at bounding box center [652, 95] width 850 height 23
click at [82, 498] on div "Dashboard My Devices Add Device 778-879-2250 (Devon Stephenson) Managerial Repo…" at bounding box center [101, 406] width 177 height 447
click at [130, 603] on div "Dashboard My Devices Add Device 778-879-2250 (Devon Stephenson) Managerial Repo…" at bounding box center [101, 406] width 177 height 447
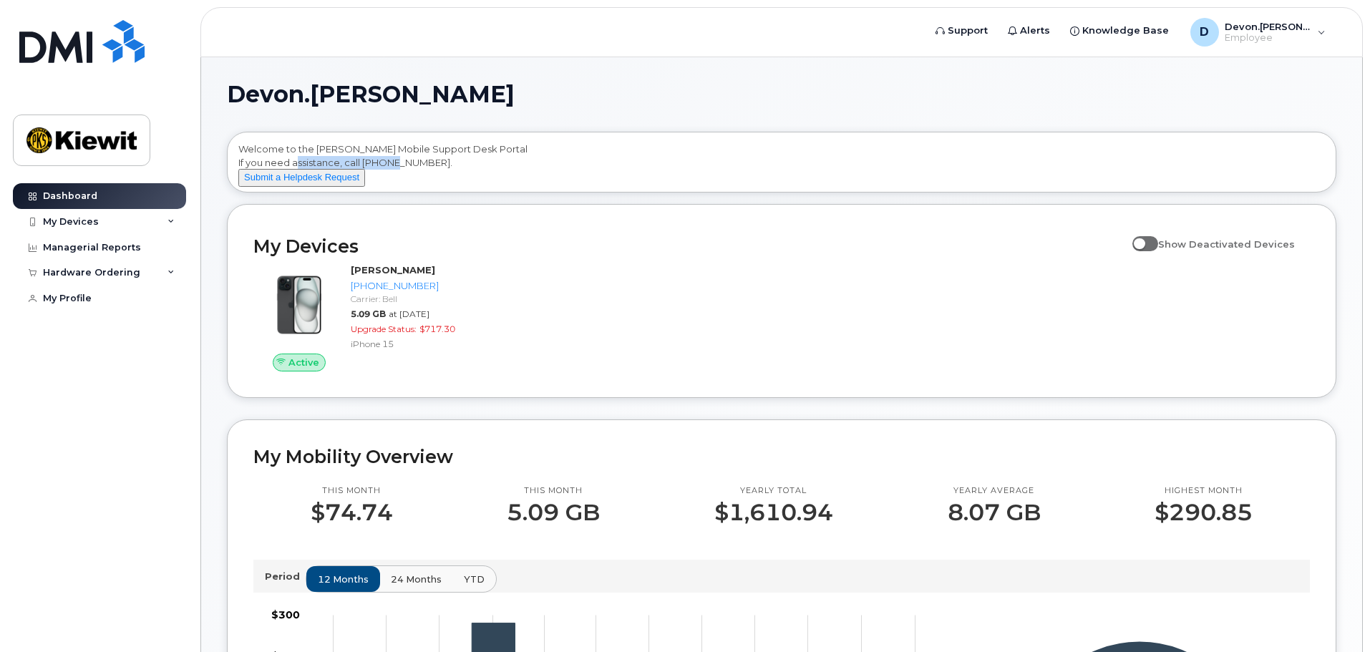
drag, startPoint x: 405, startPoint y: 162, endPoint x: 328, endPoint y: 158, distance: 76.7
click at [328, 158] on div "Welcome to the [PERSON_NAME] Mobile Support Desk Portal If you need assistance,…" at bounding box center [781, 164] width 1087 height 44
click at [461, 164] on div "Welcome to the [PERSON_NAME] Mobile Support Desk Portal If you need assistance,…" at bounding box center [781, 164] width 1087 height 44
drag, startPoint x: 443, startPoint y: 167, endPoint x: 364, endPoint y: 160, distance: 79.7
click at [364, 160] on div "Welcome to the [PERSON_NAME] Mobile Support Desk Portal If you need assistance,…" at bounding box center [781, 164] width 1087 height 44
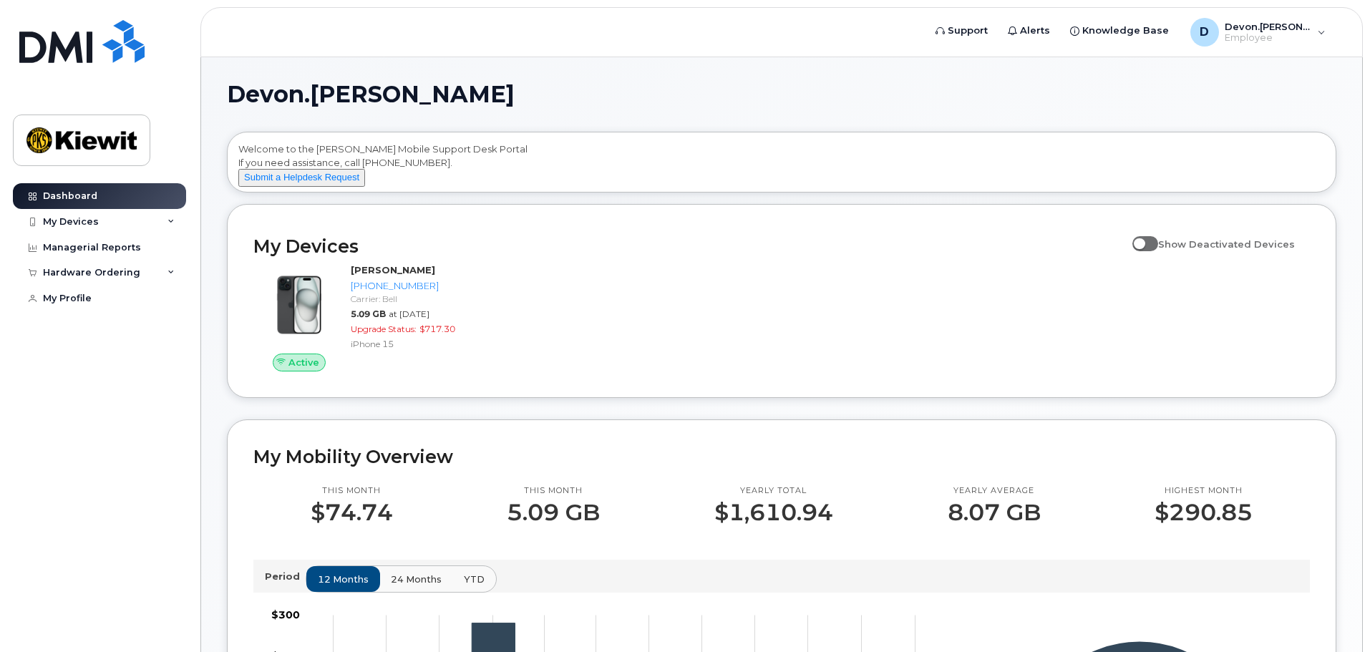
click at [586, 178] on div "Welcome to the [PERSON_NAME] Mobile Support Desk Portal If you need assistance,…" at bounding box center [781, 164] width 1087 height 44
click at [1294, 35] on span "Employee" at bounding box center [1268, 37] width 86 height 11
click at [761, 82] on div "Devon.[PERSON_NAME] Welcome to the [PERSON_NAME] Mobile Support Desk Portal If …" at bounding box center [781, 644] width 1161 height 1174
